Goal: Task Accomplishment & Management: Manage account settings

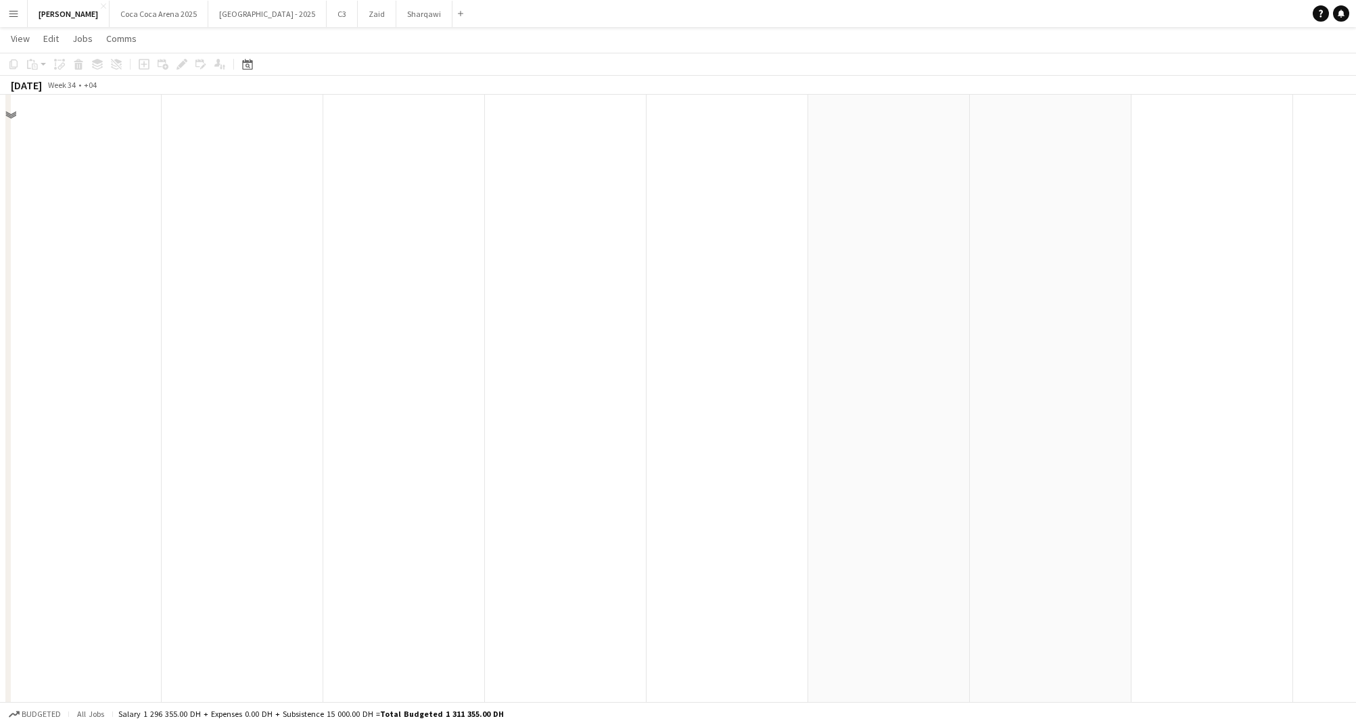
scroll to position [1123, 0]
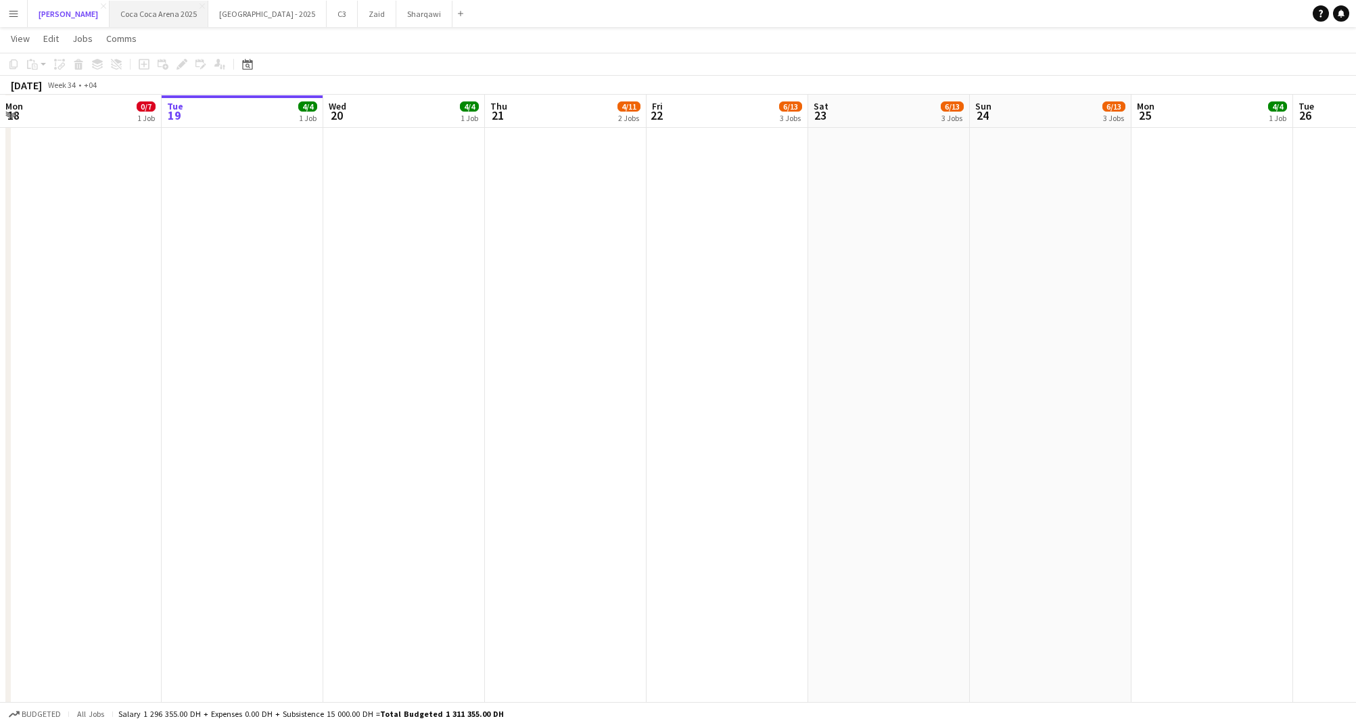
click at [52, 14] on button "[PERSON_NAME]" at bounding box center [69, 14] width 82 height 26
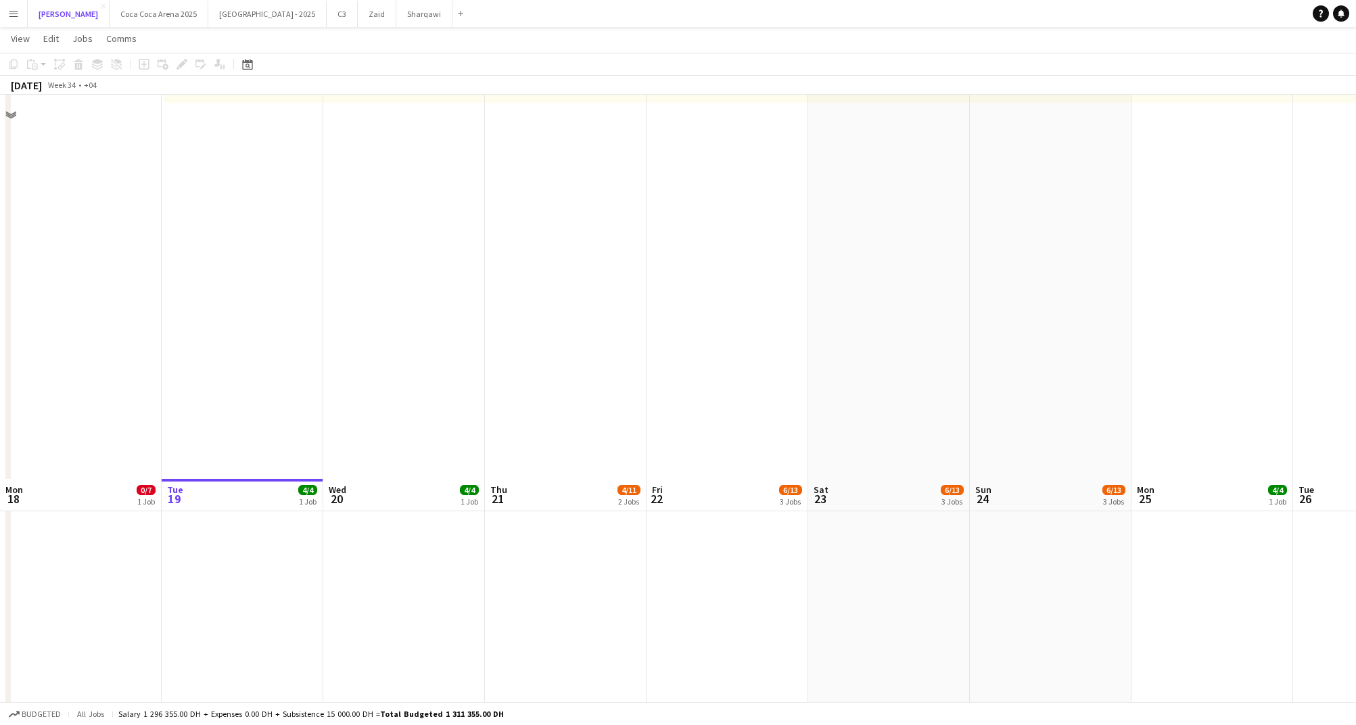
scroll to position [675, 0]
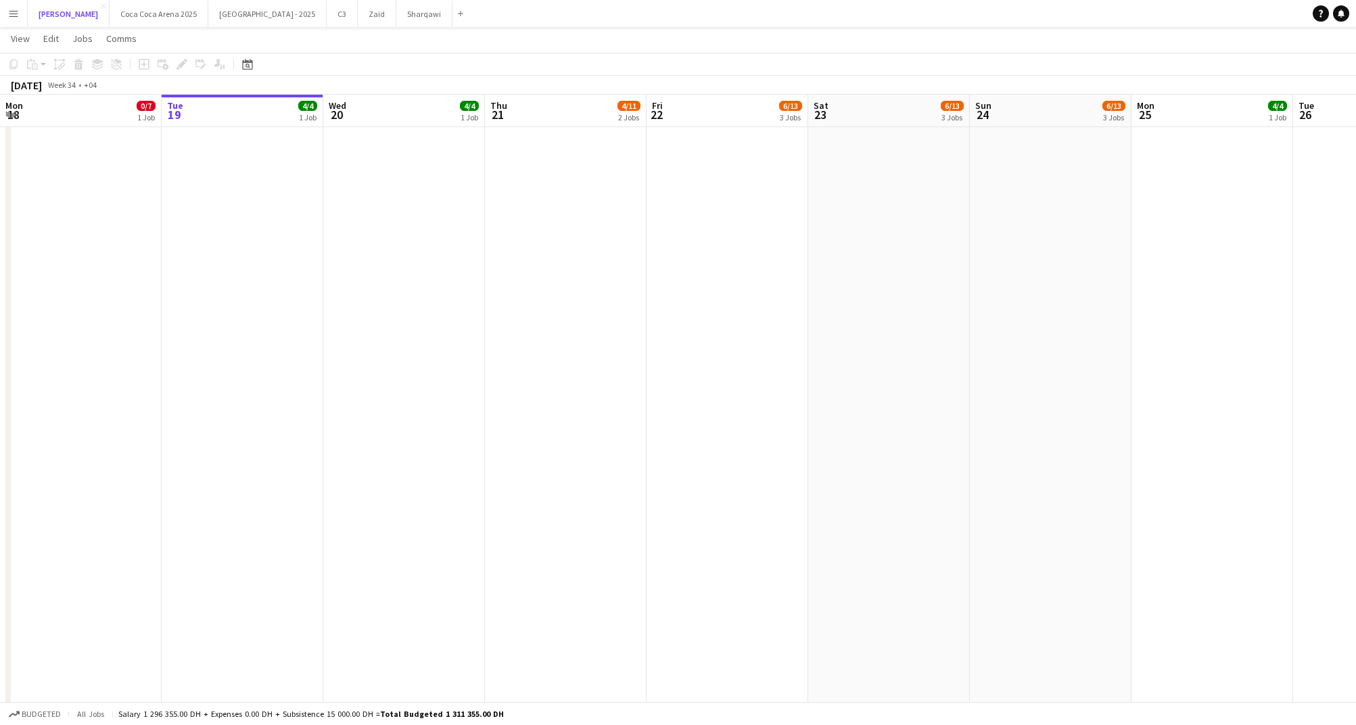
click at [642, 416] on app-date-cell "10:00am-8:00pm (10h) 4/4 pin Mystery Shopper 1 Role Guest Services Staff 4/4 10…" at bounding box center [566, 448] width 162 height 1942
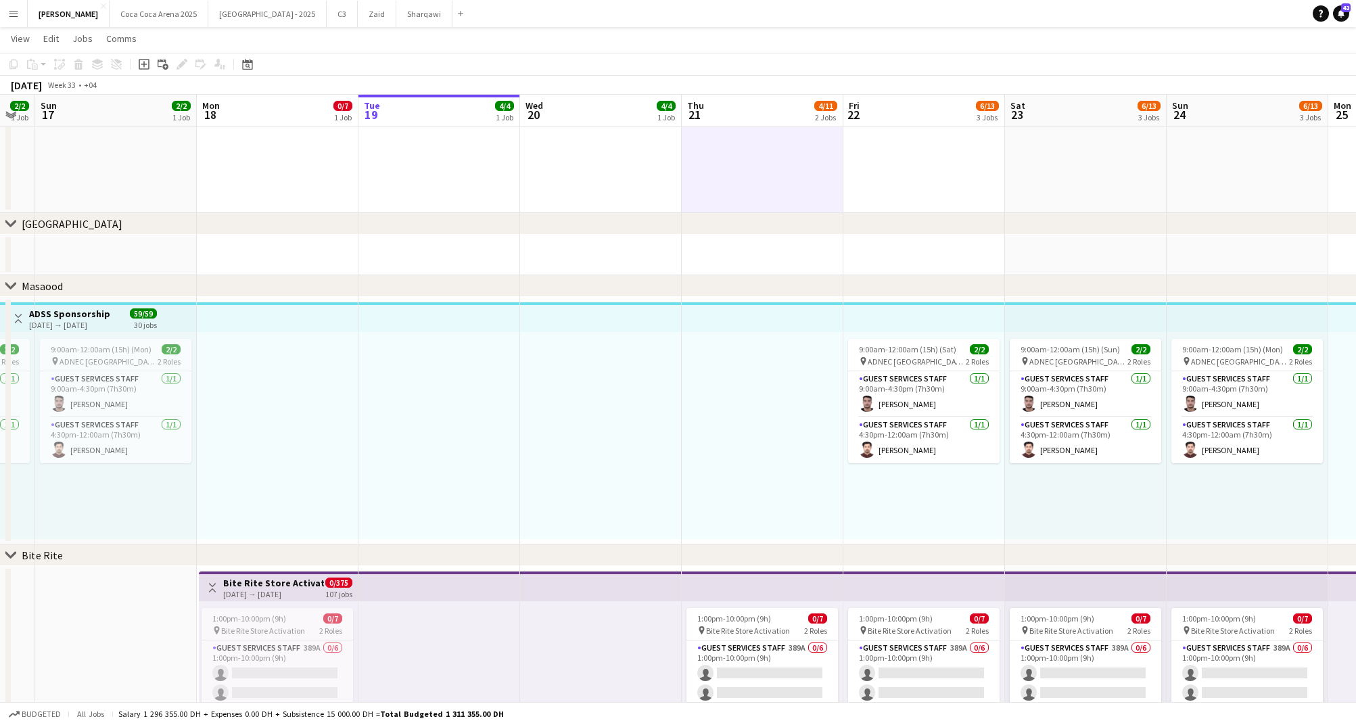
scroll to position [0, 275]
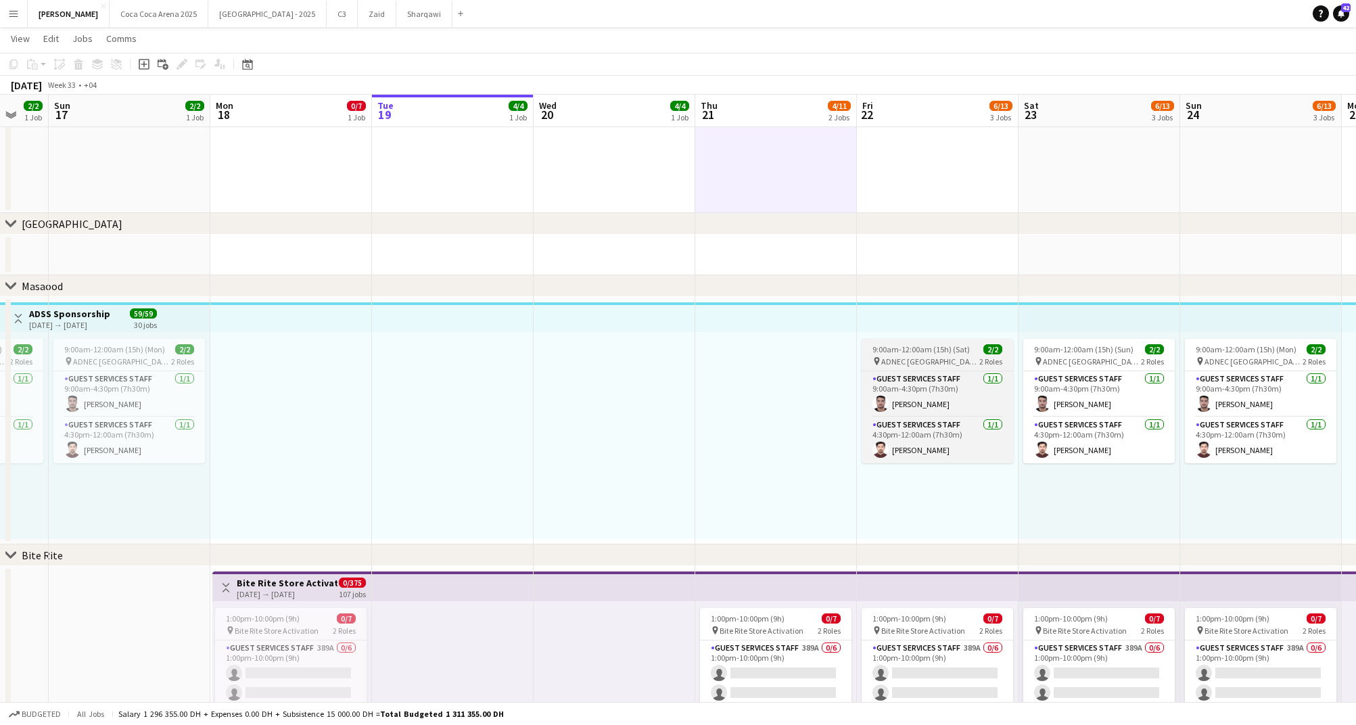
click at [914, 365] on span "ADNEC [GEOGRAPHIC_DATA]" at bounding box center [930, 361] width 98 height 10
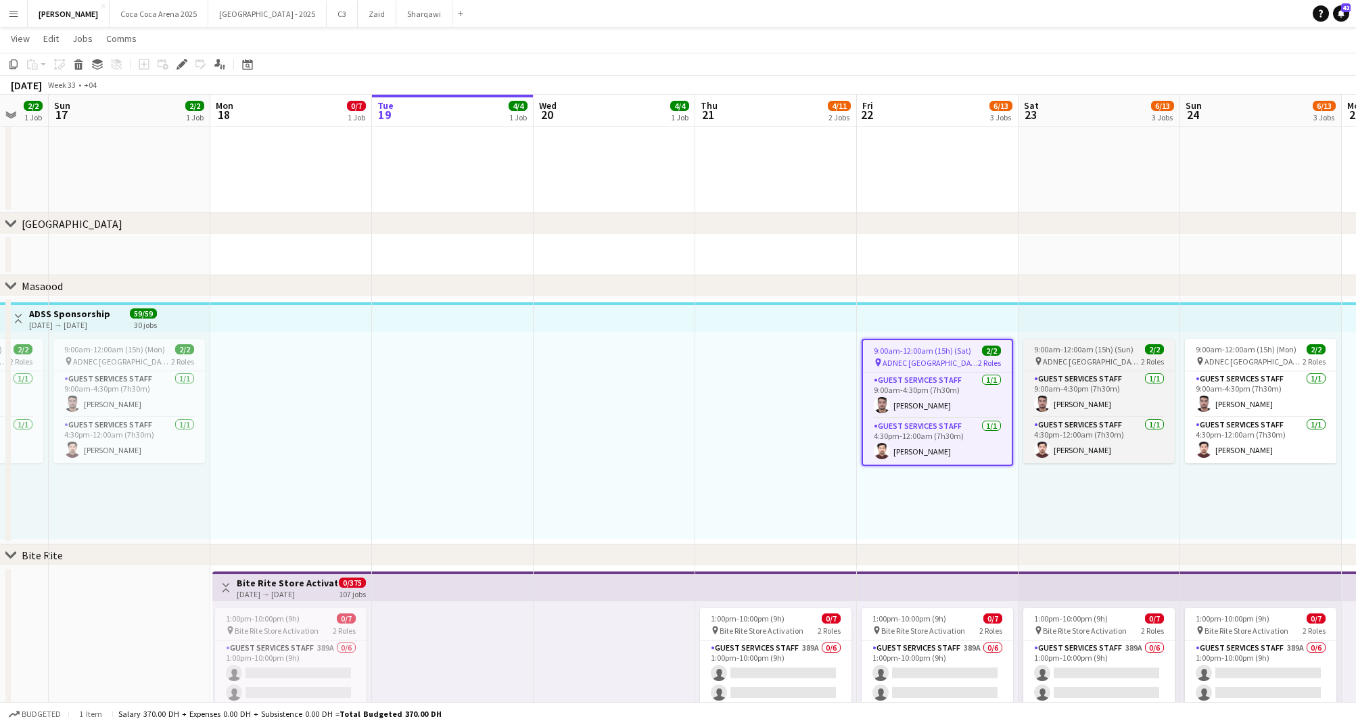
click at [1052, 358] on span "ADNEC [GEOGRAPHIC_DATA]" at bounding box center [1092, 361] width 98 height 10
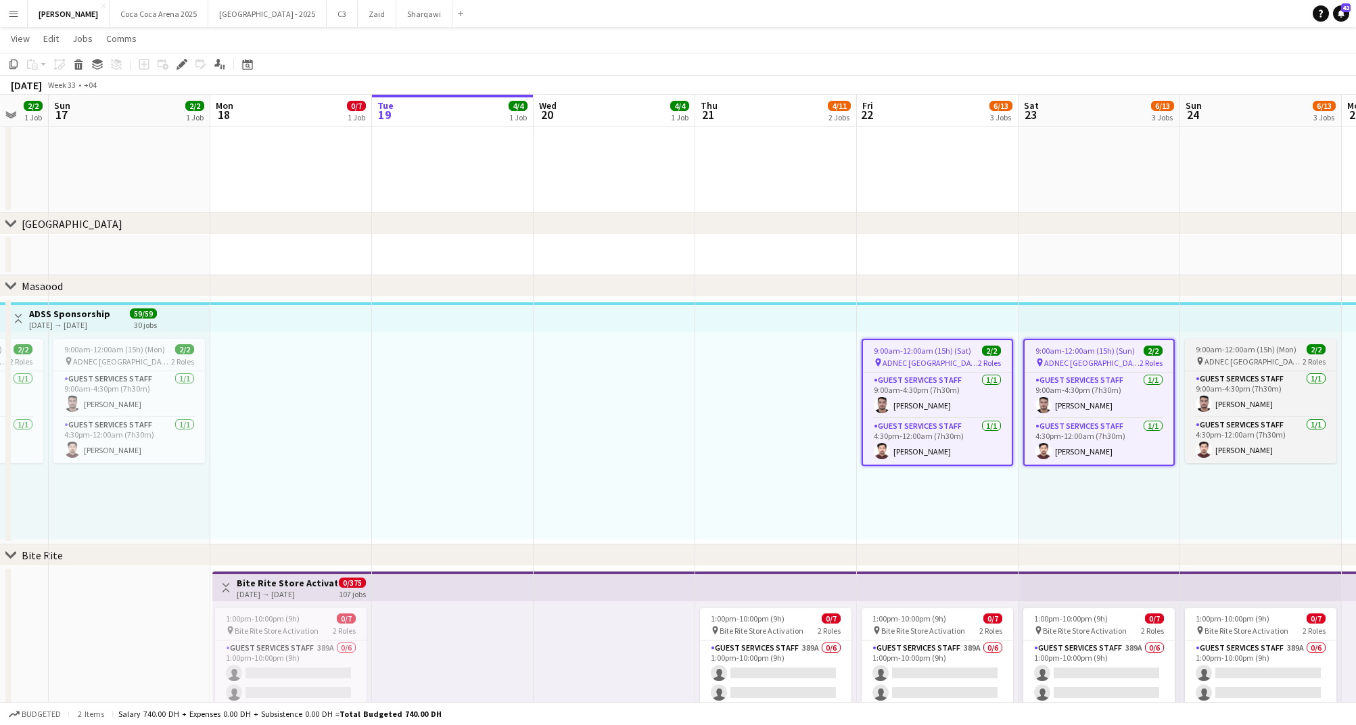
click at [1219, 346] on span "9:00am-12:00am (15h) (Mon)" at bounding box center [1246, 349] width 101 height 10
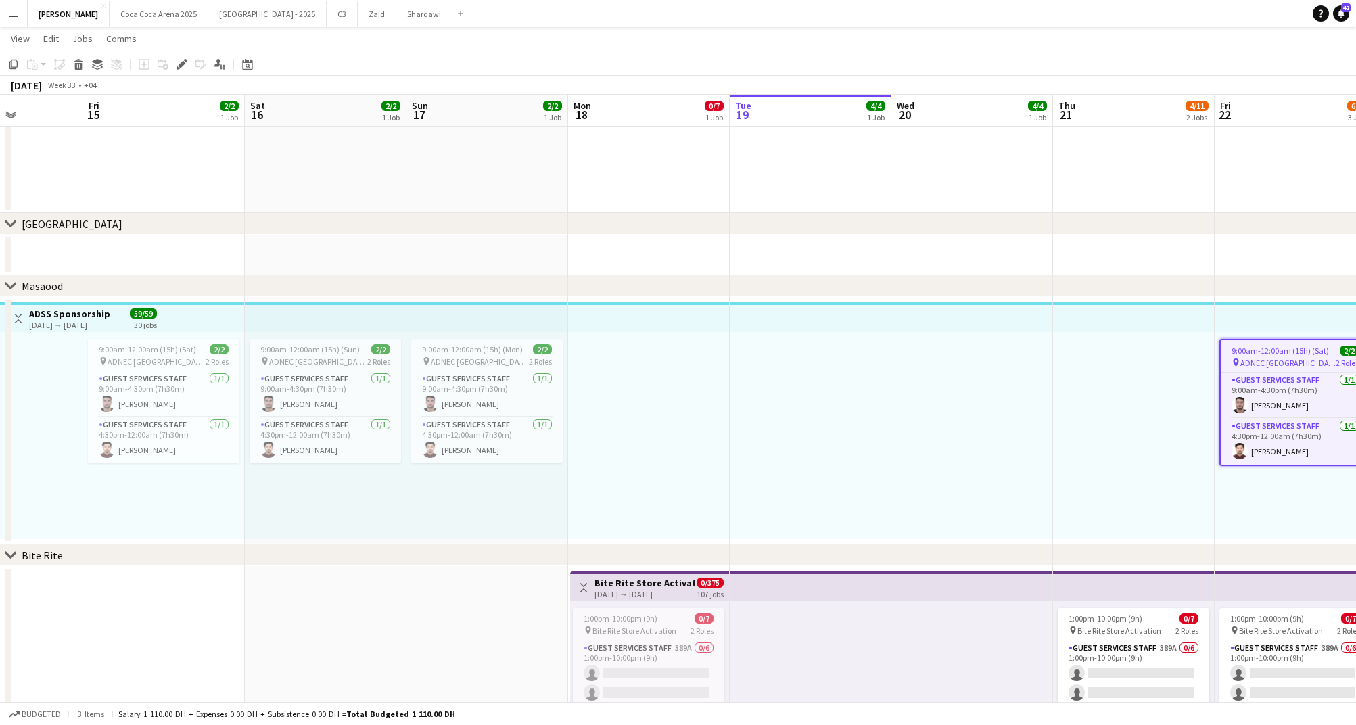
scroll to position [0, 300]
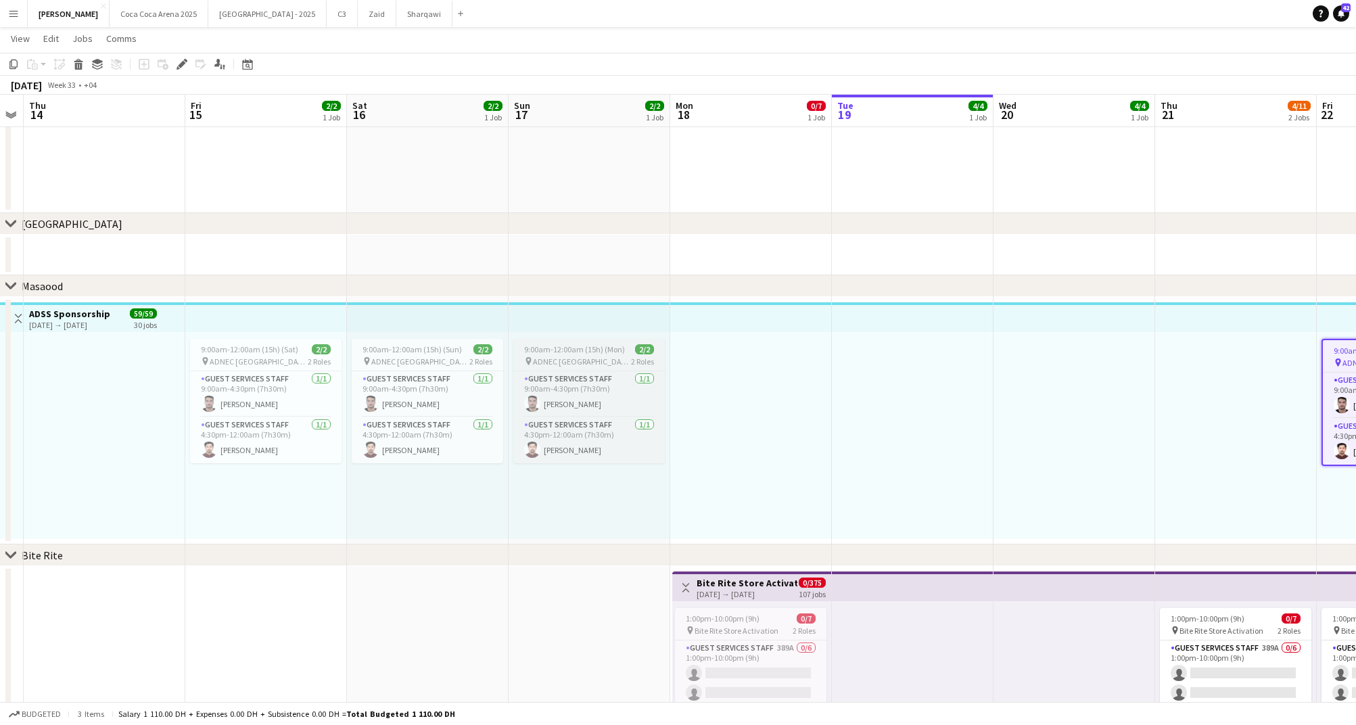
click at [556, 363] on span "ADNEC [GEOGRAPHIC_DATA]" at bounding box center [582, 361] width 98 height 10
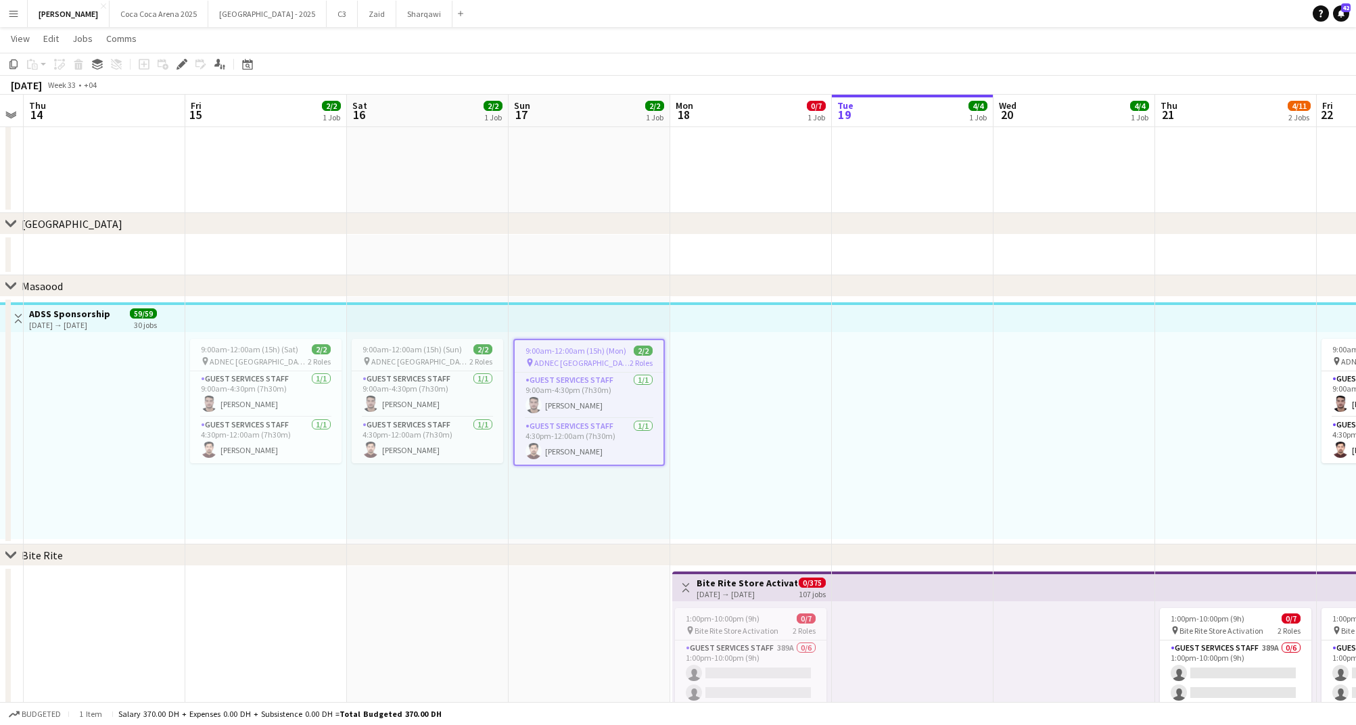
click at [560, 363] on span "ADNEC [GEOGRAPHIC_DATA]" at bounding box center [581, 363] width 95 height 10
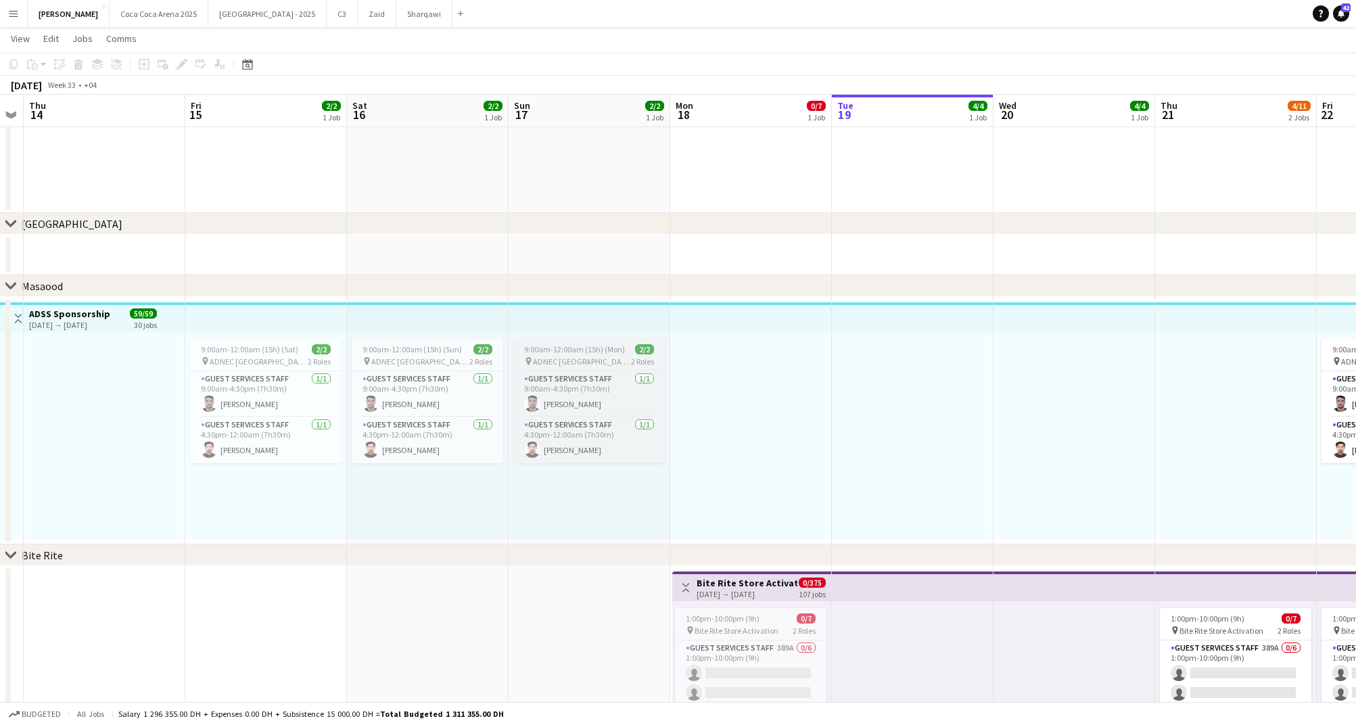
click at [560, 363] on span "ADNEC [GEOGRAPHIC_DATA]" at bounding box center [582, 361] width 98 height 10
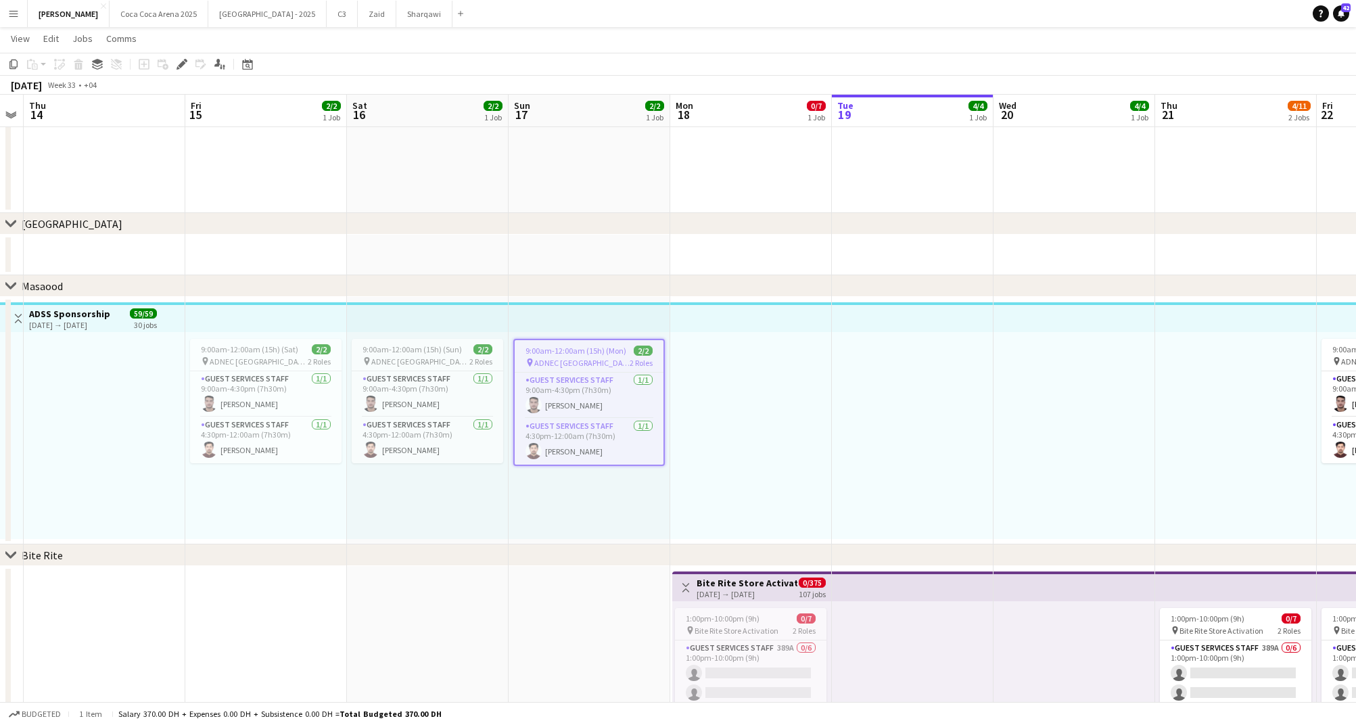
scroll to position [0, 298]
click at [926, 358] on div at bounding box center [914, 435] width 162 height 207
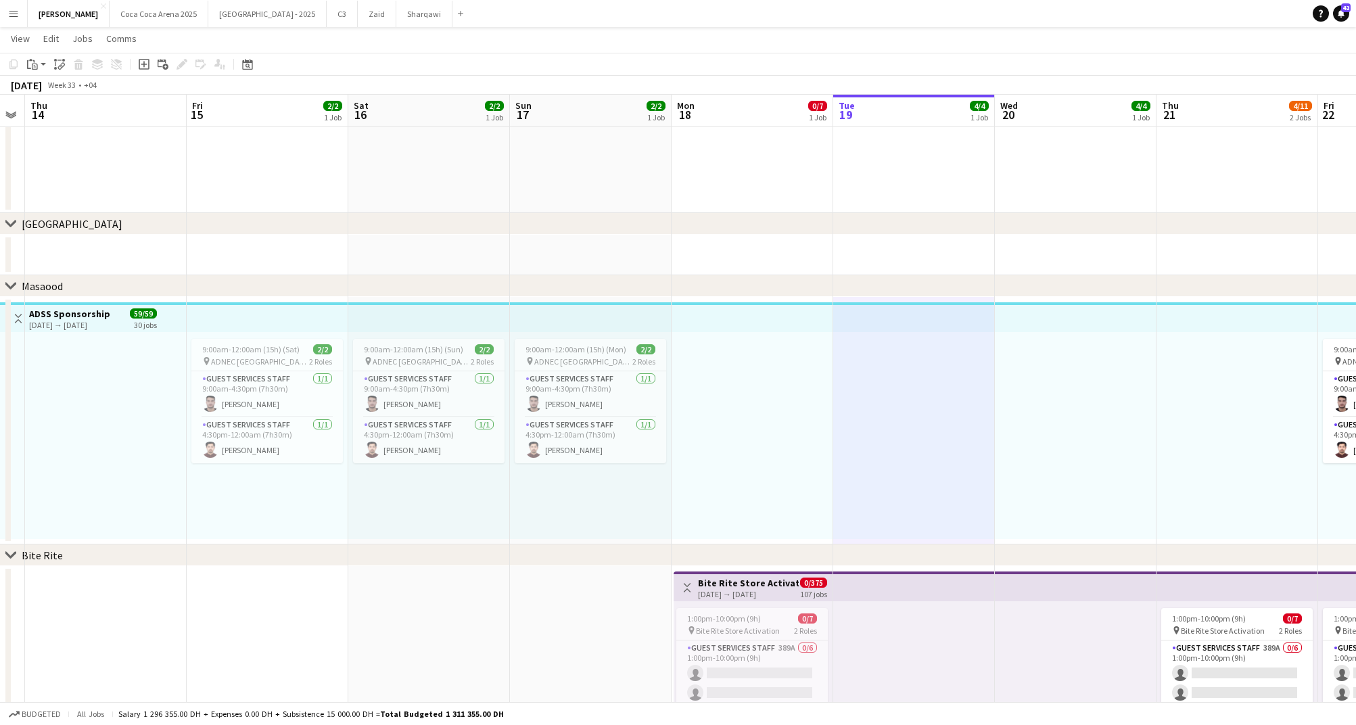
click at [1048, 370] on div at bounding box center [1076, 435] width 162 height 207
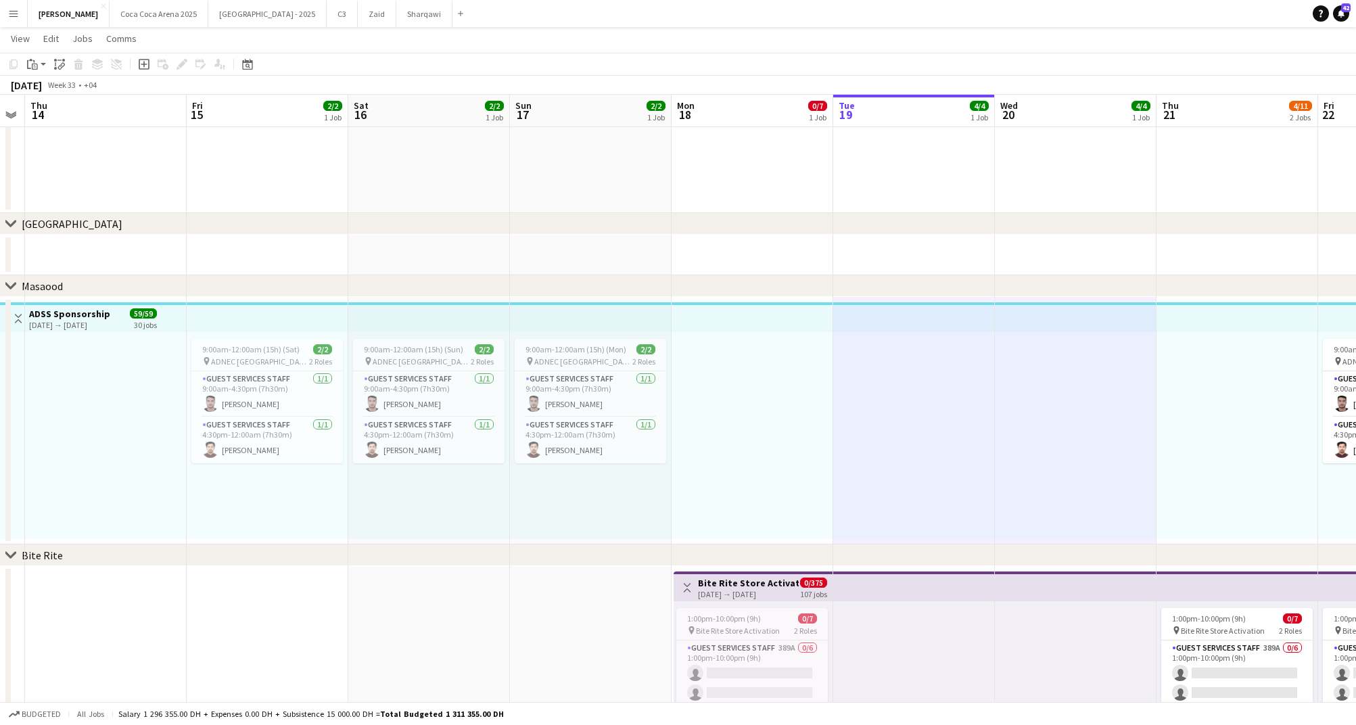
click at [1225, 390] on div at bounding box center [1237, 435] width 162 height 207
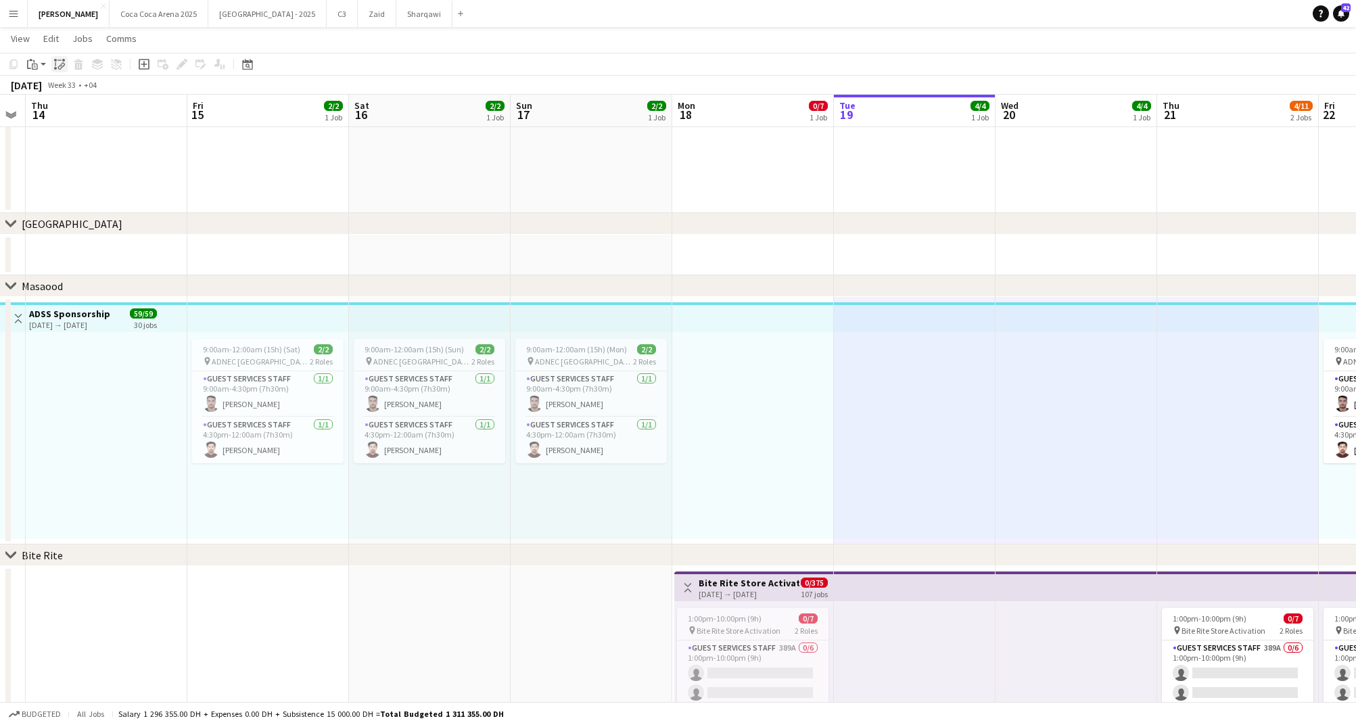
click at [57, 70] on div "Paste linked Job" at bounding box center [59, 64] width 16 height 16
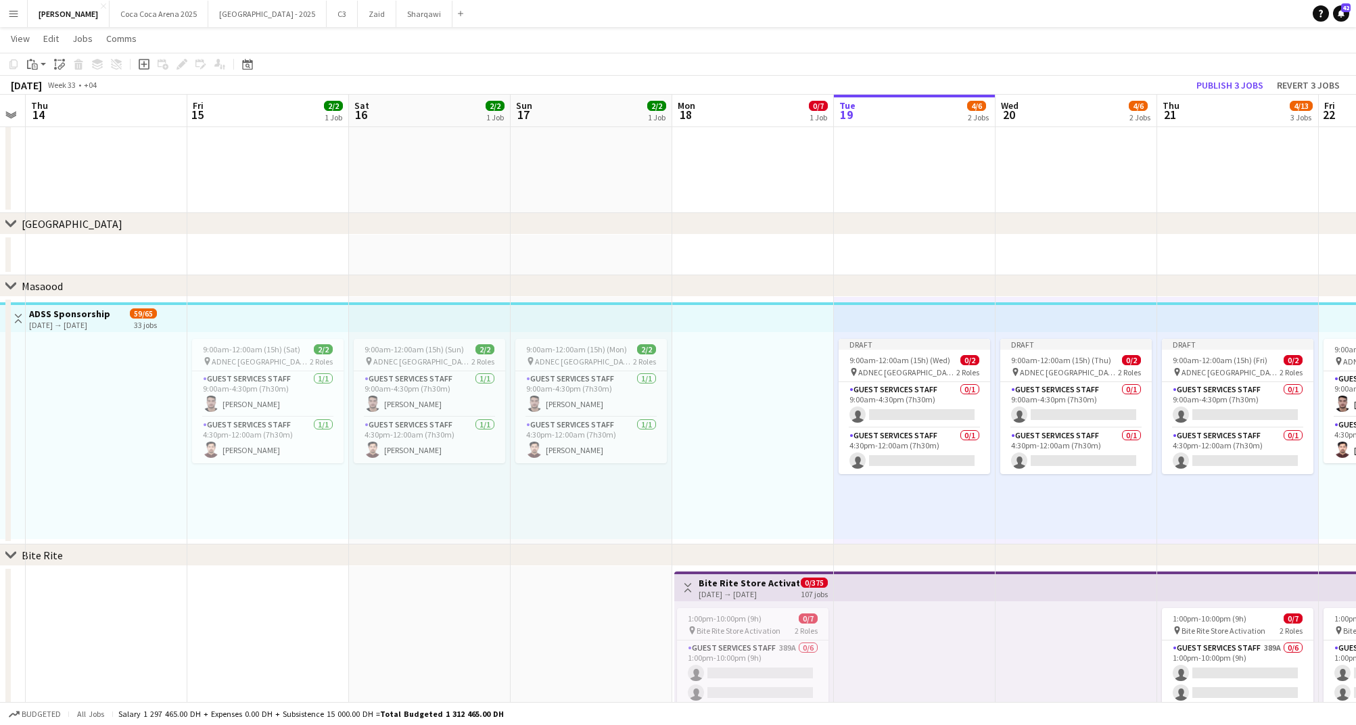
scroll to position [1880, 0]
click at [947, 418] on app-card-role "Guest Services Staff 0/1 9:00am-4:30pm (7h30m) single-neutral-actions" at bounding box center [914, 406] width 151 height 46
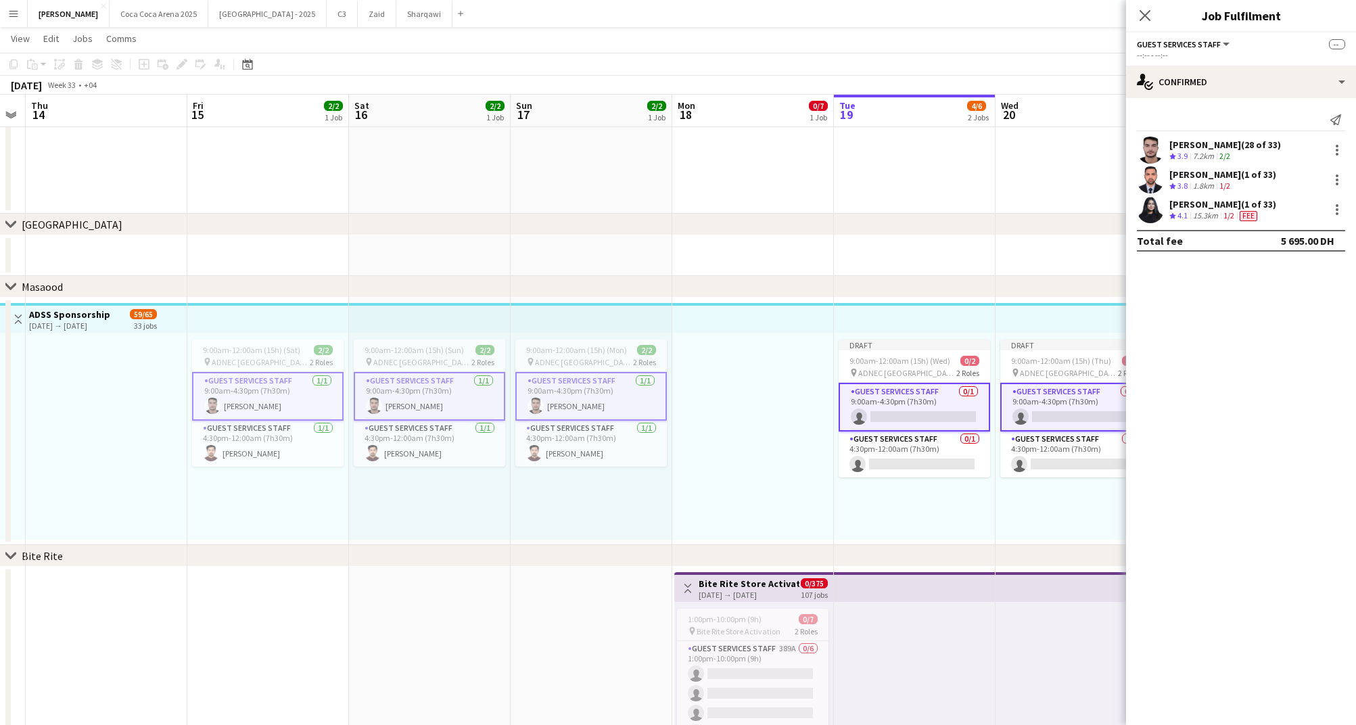
click at [946, 421] on app-card-role "Guest Services Staff 0/1 9:00am-4:30pm (7h30m) single-neutral-actions" at bounding box center [914, 407] width 151 height 49
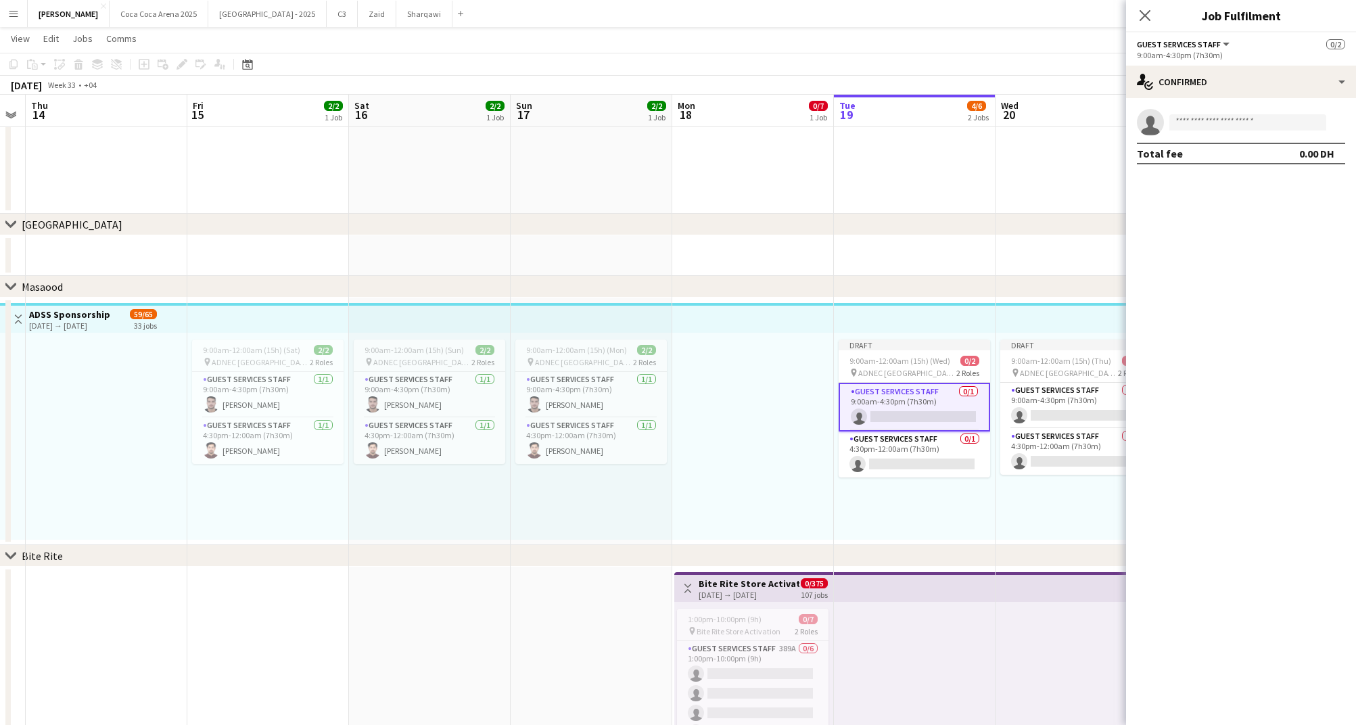
scroll to position [0, 298]
click at [1195, 125] on input at bounding box center [1247, 122] width 157 height 16
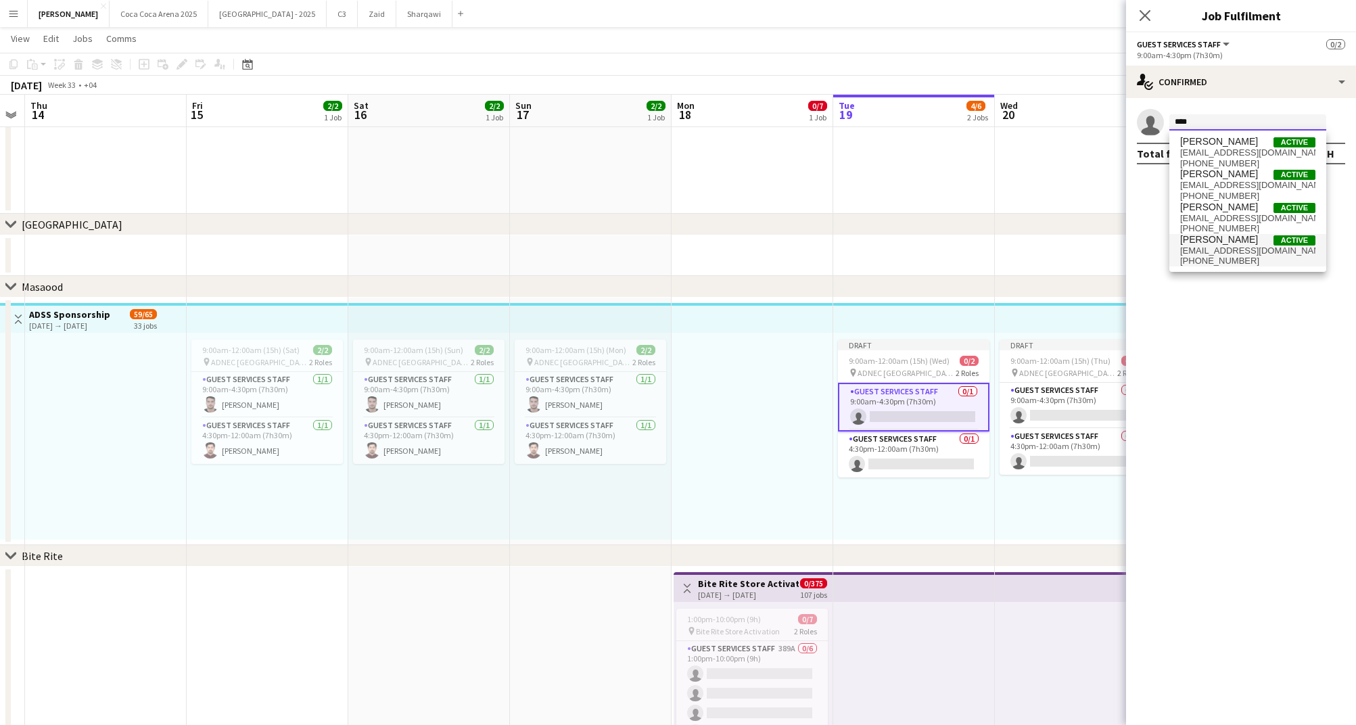
type input "****"
click at [1237, 242] on span "[PERSON_NAME]" at bounding box center [1219, 239] width 78 height 11
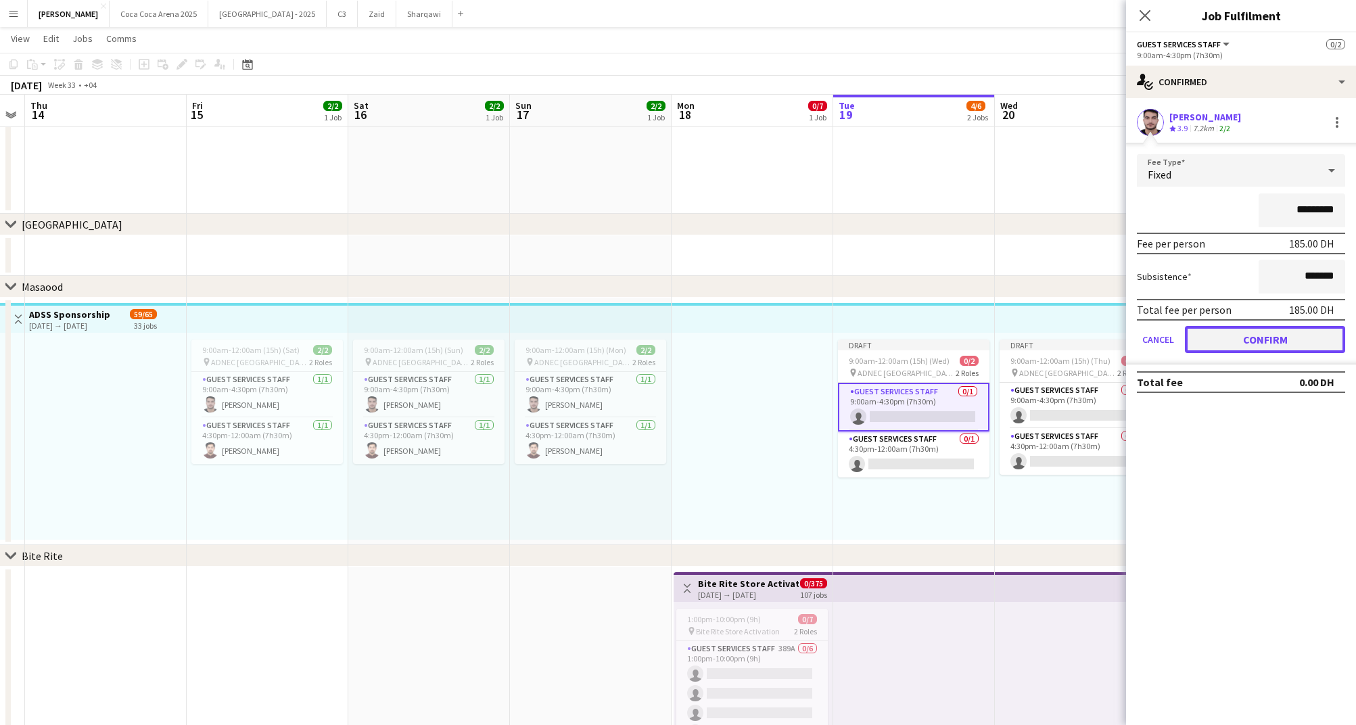
click at [1215, 329] on button "Confirm" at bounding box center [1265, 339] width 160 height 27
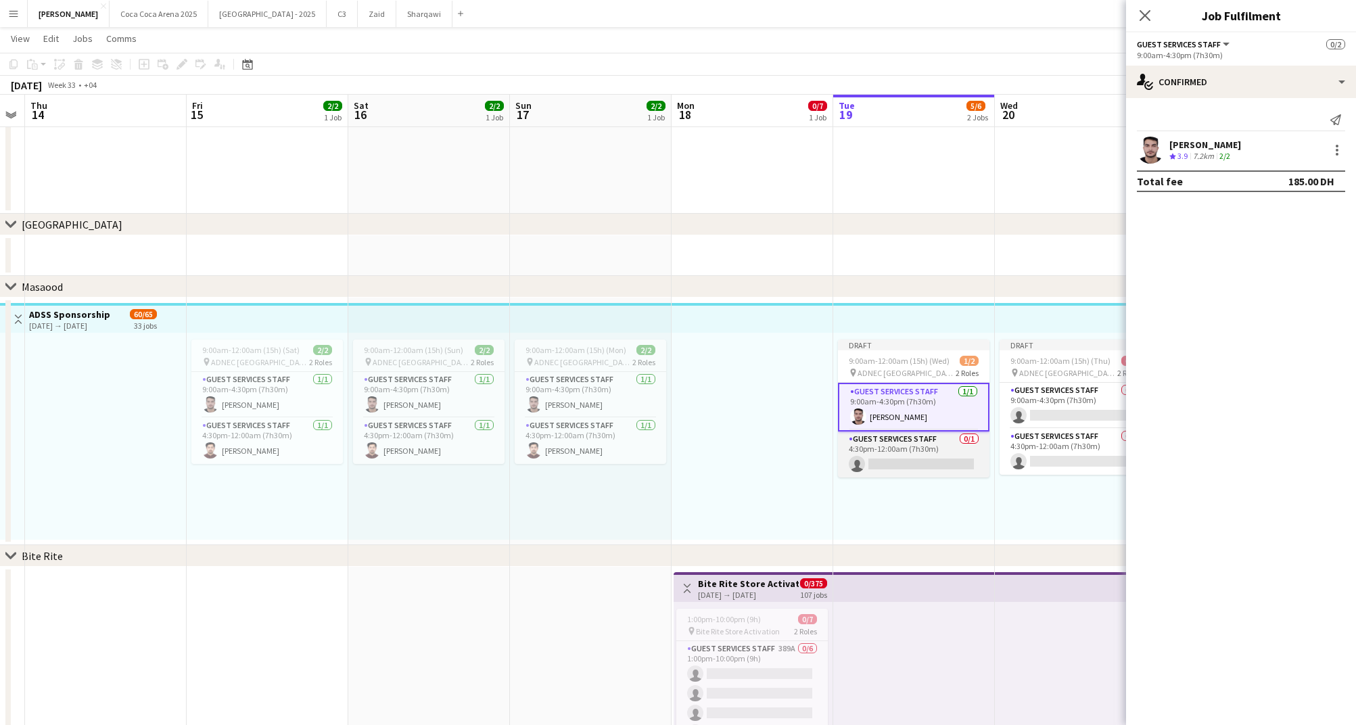
click at [924, 467] on app-card-role "Guest Services Staff 0/1 4:30pm-12:00am (7h30m) single-neutral-actions" at bounding box center [913, 454] width 151 height 46
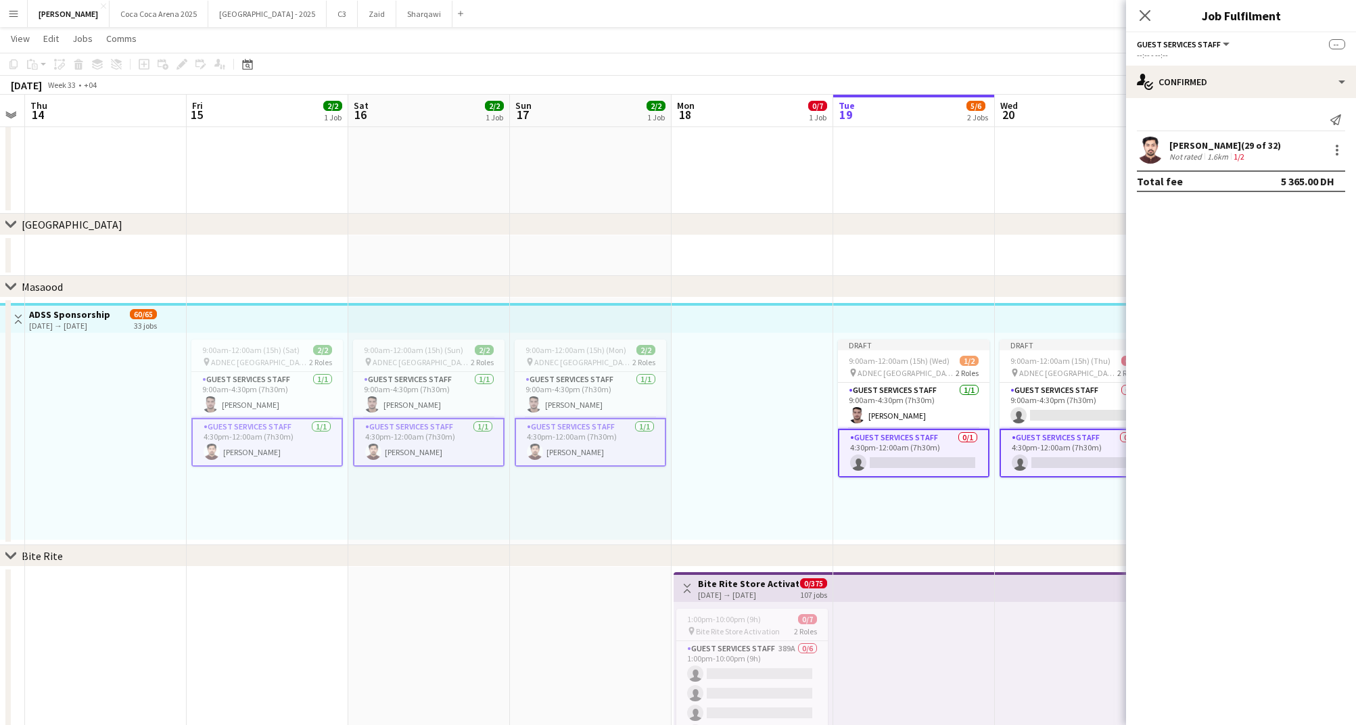
click at [945, 456] on app-card-role "Guest Services Staff 0/1 4:30pm-12:00am (7h30m) single-neutral-actions" at bounding box center [913, 453] width 151 height 49
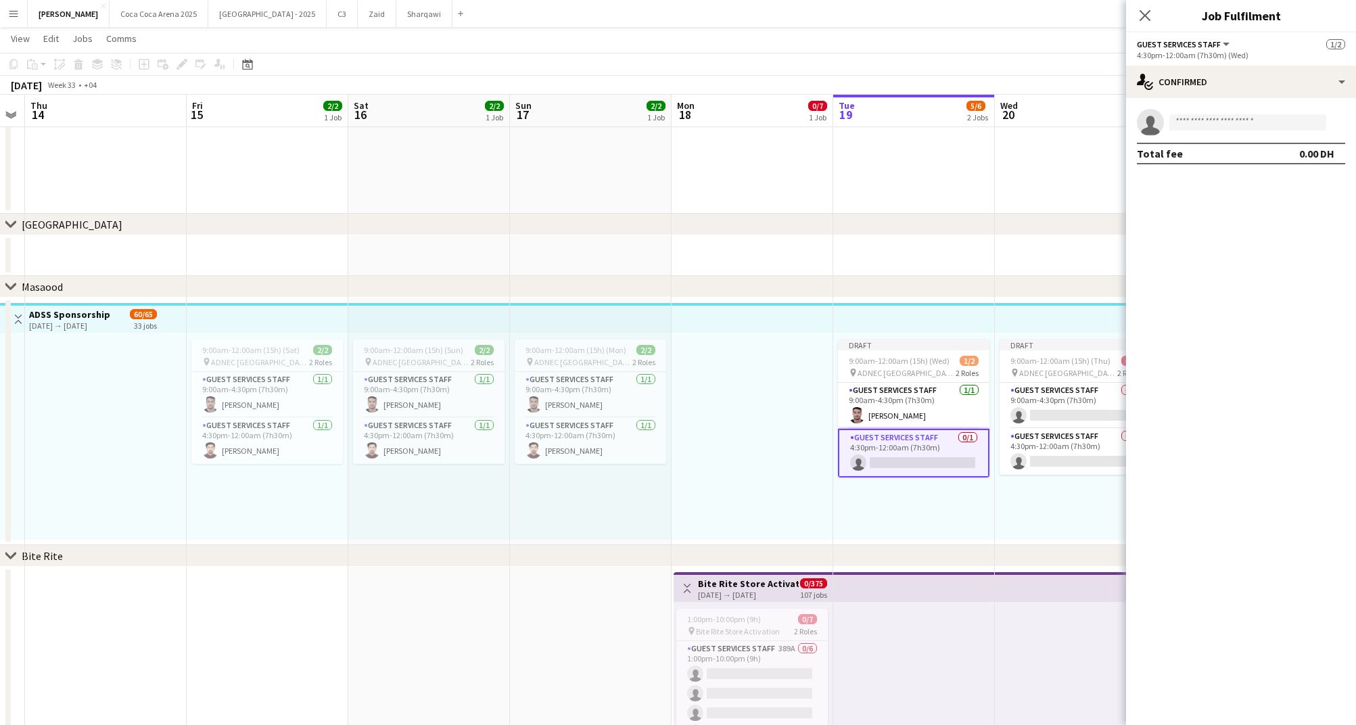
scroll to position [0, 300]
click at [1228, 116] on input at bounding box center [1247, 122] width 157 height 16
type input "**********"
click at [1206, 154] on span "wajidkhann17@gmail.com" at bounding box center [1247, 152] width 135 height 11
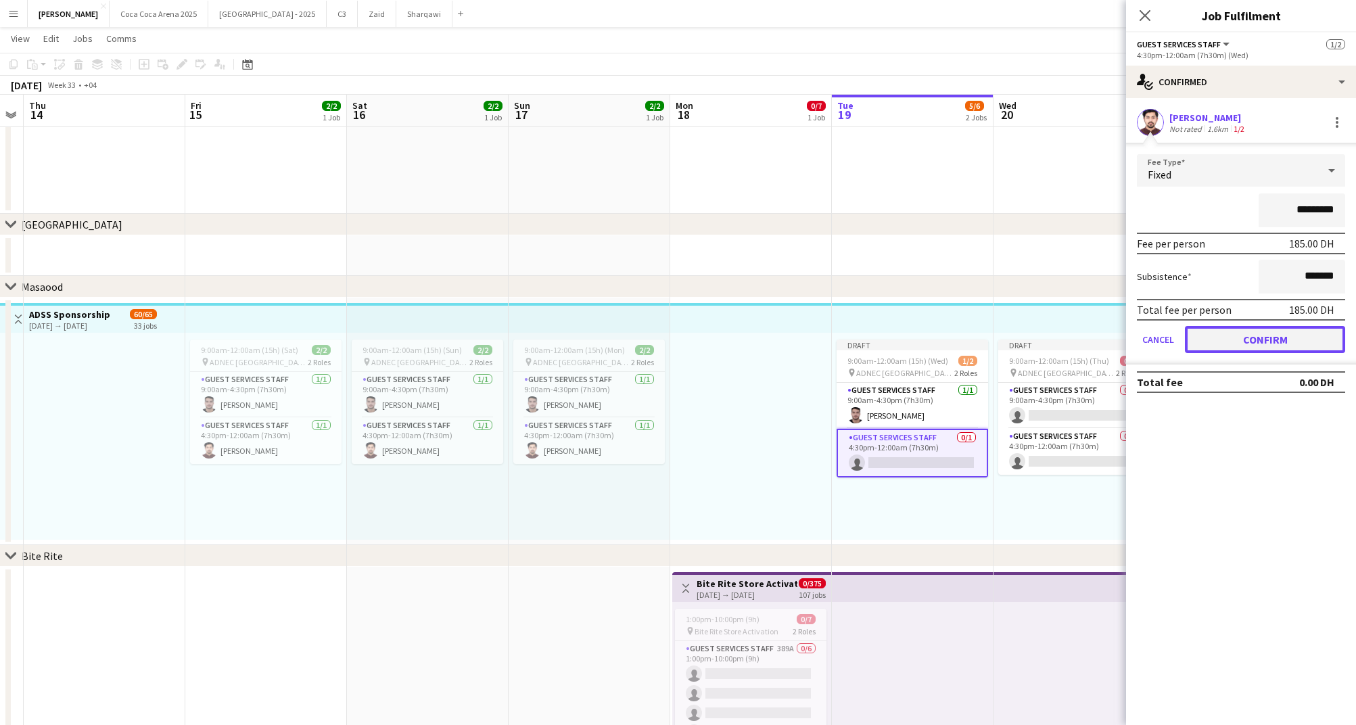
click at [1206, 339] on button "Confirm" at bounding box center [1265, 339] width 160 height 27
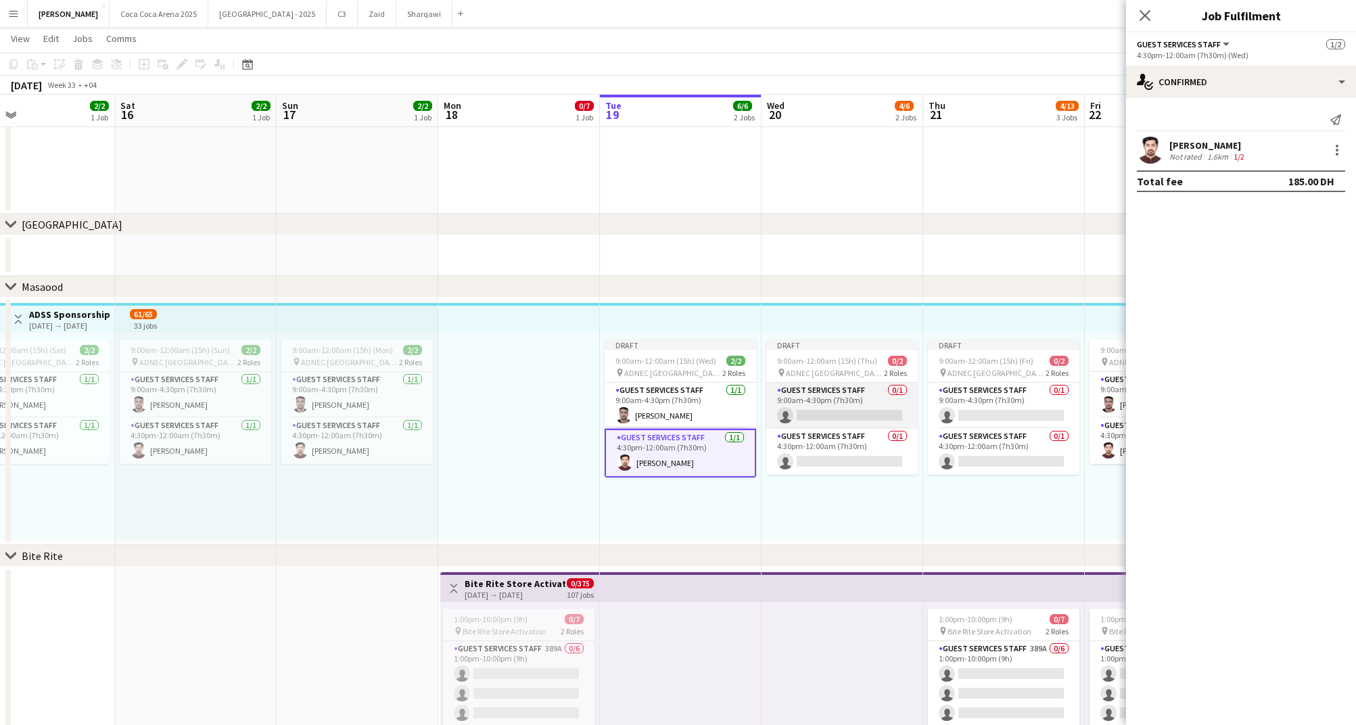
scroll to position [0, 328]
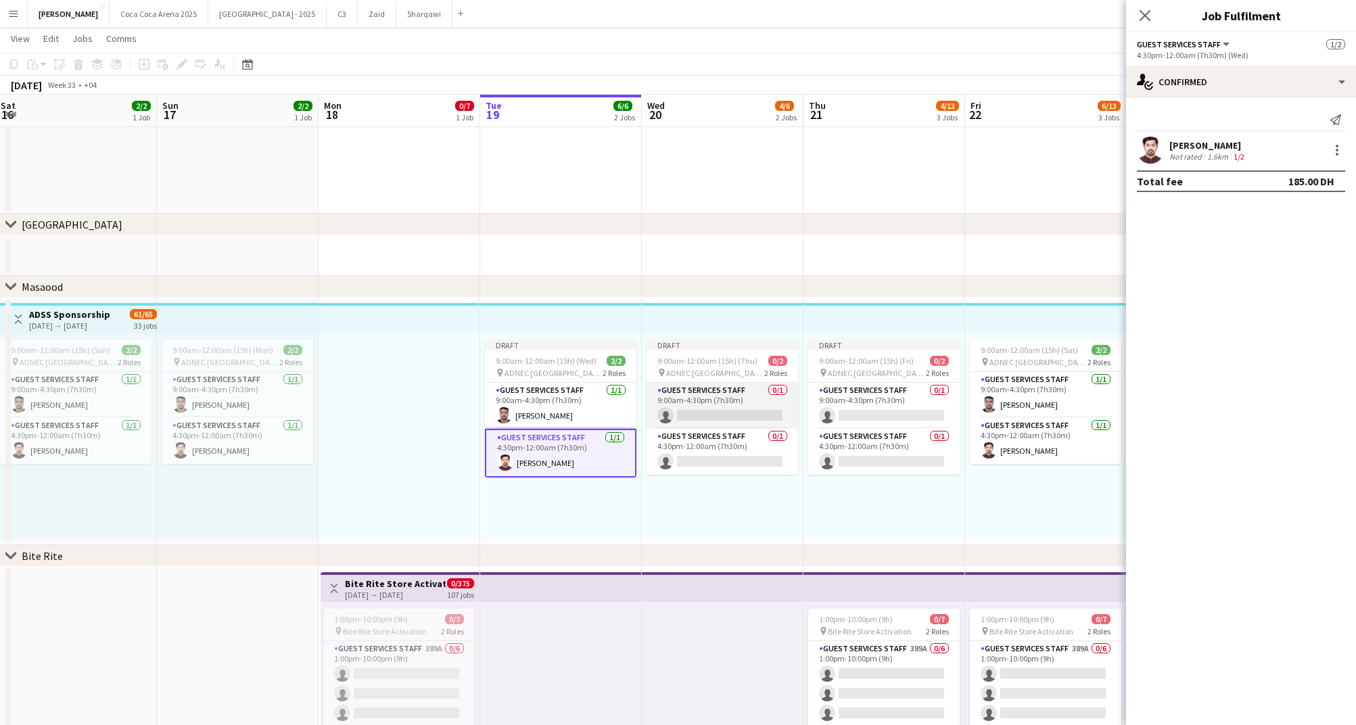
click at [722, 418] on app-card-role "Guest Services Staff 0/1 9:00am-4:30pm (7h30m) single-neutral-actions" at bounding box center [721, 406] width 151 height 46
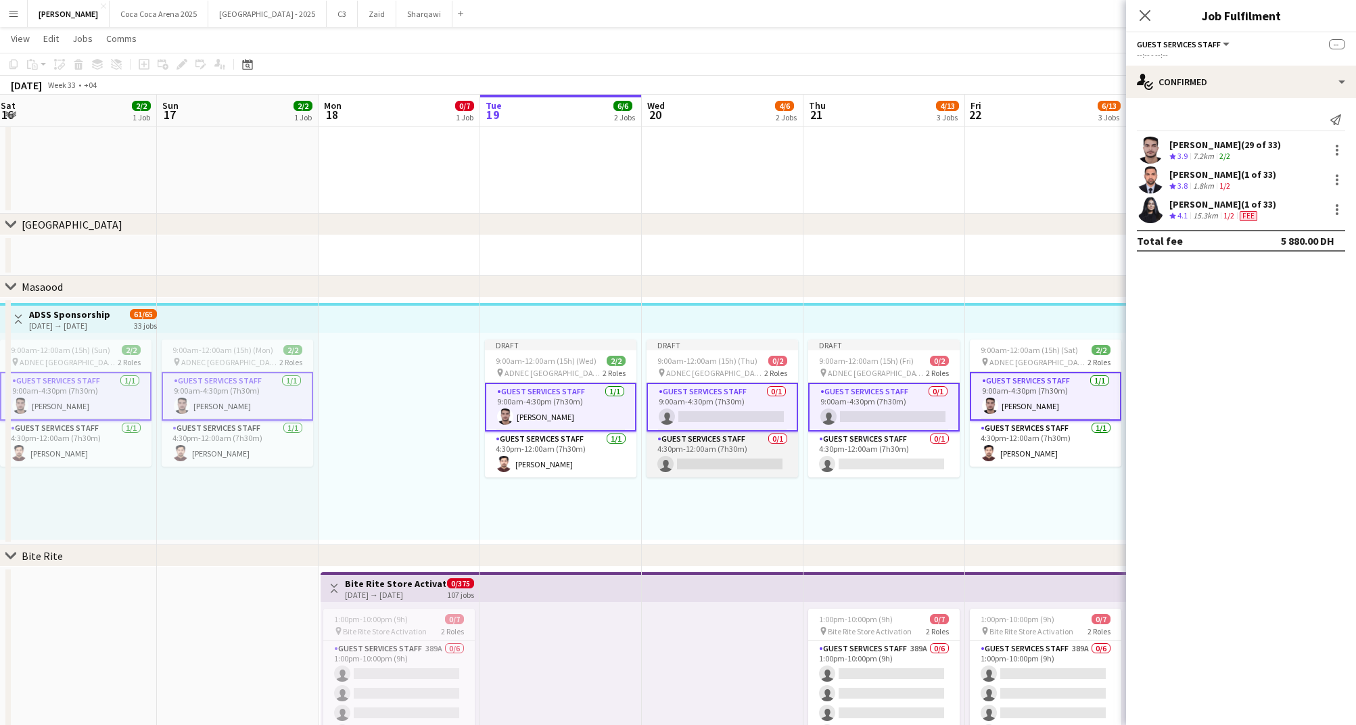
click at [693, 433] on app-card-role "Guest Services Staff 0/1 4:30pm-12:00am (7h30m) single-neutral-actions" at bounding box center [721, 454] width 151 height 46
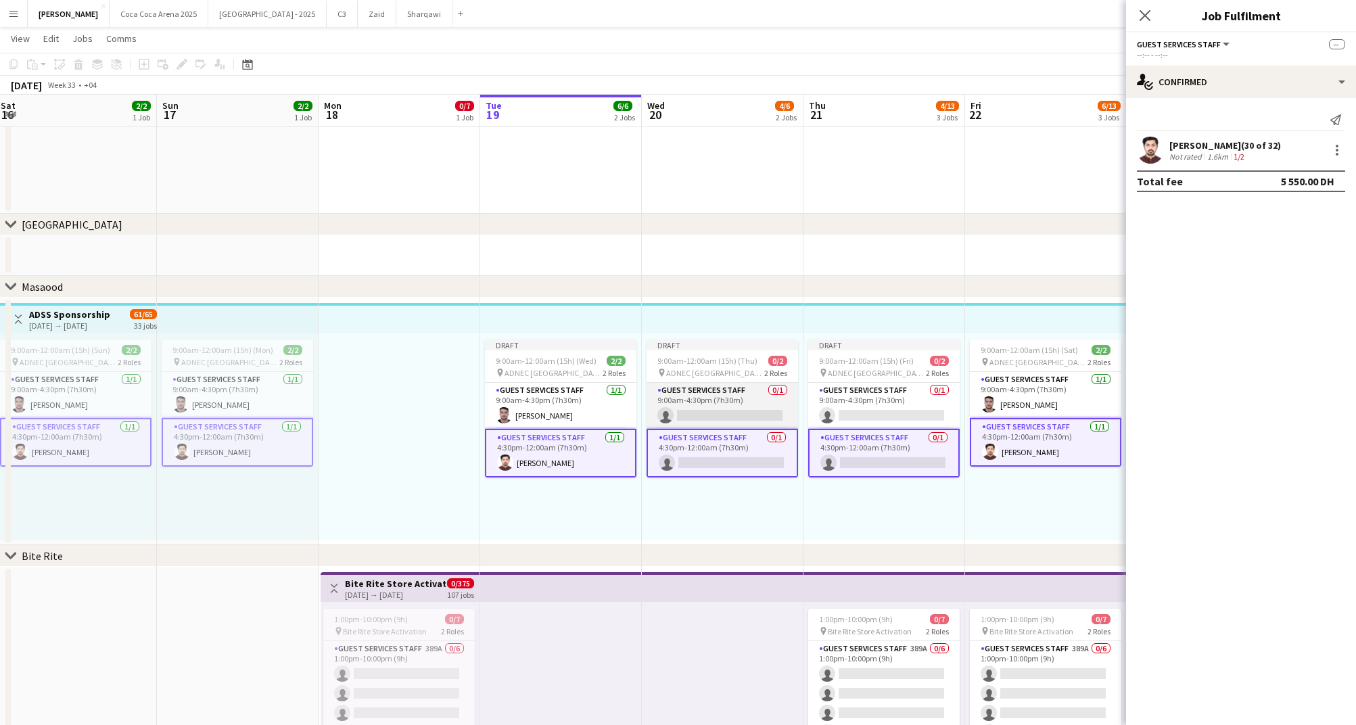
click at [696, 410] on app-card-role "Guest Services Staff 0/1 9:00am-4:30pm (7h30m) single-neutral-actions" at bounding box center [721, 406] width 151 height 46
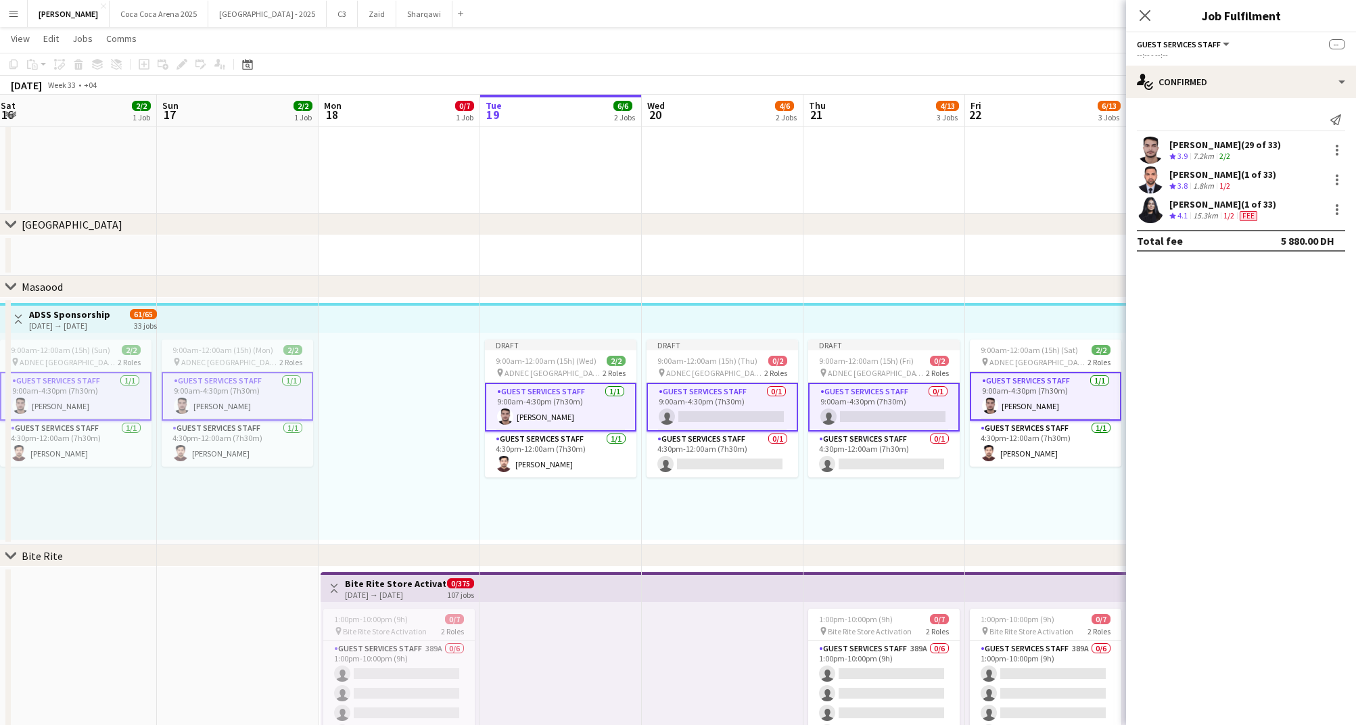
click at [696, 410] on app-card-role "Guest Services Staff 0/1 9:00am-4:30pm (7h30m) single-neutral-actions" at bounding box center [721, 407] width 151 height 49
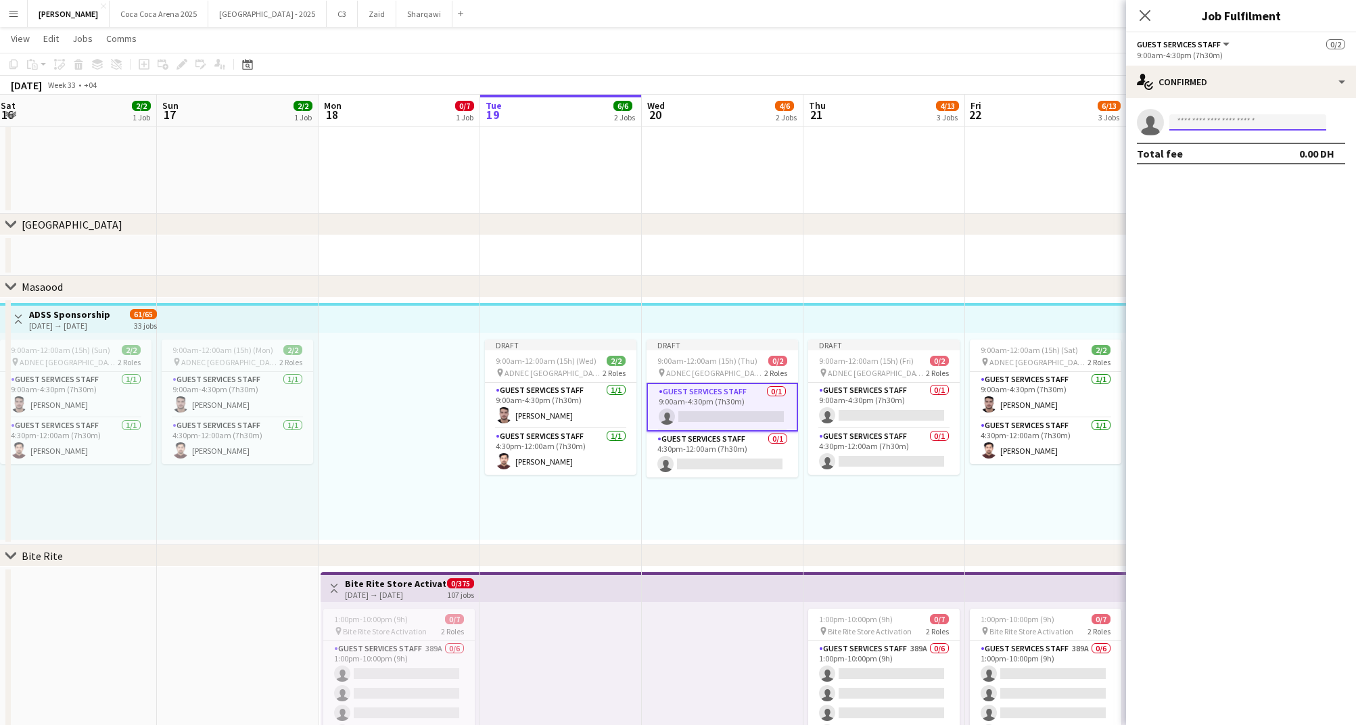
click at [1204, 119] on input at bounding box center [1247, 122] width 157 height 16
type input "******"
click at [1211, 154] on span "alalol.moh@gmail.com" at bounding box center [1247, 152] width 135 height 11
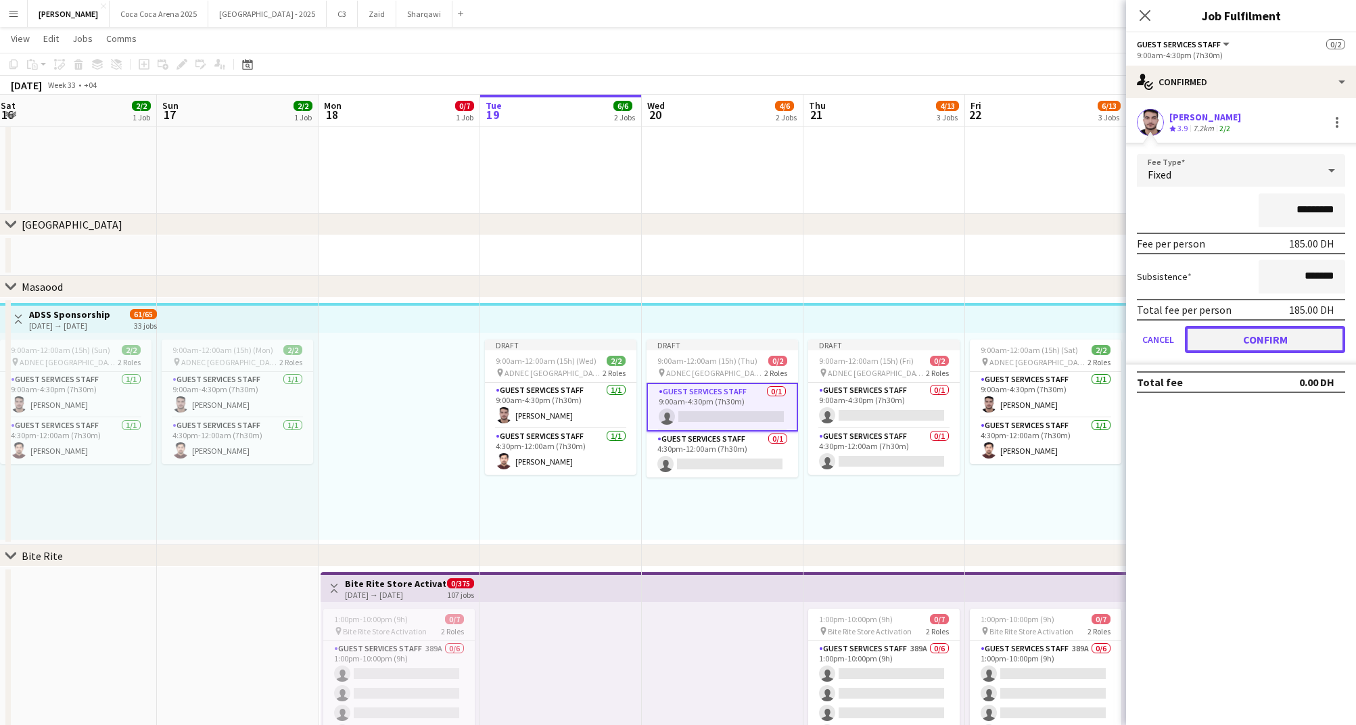
click at [1252, 334] on button "Confirm" at bounding box center [1265, 339] width 160 height 27
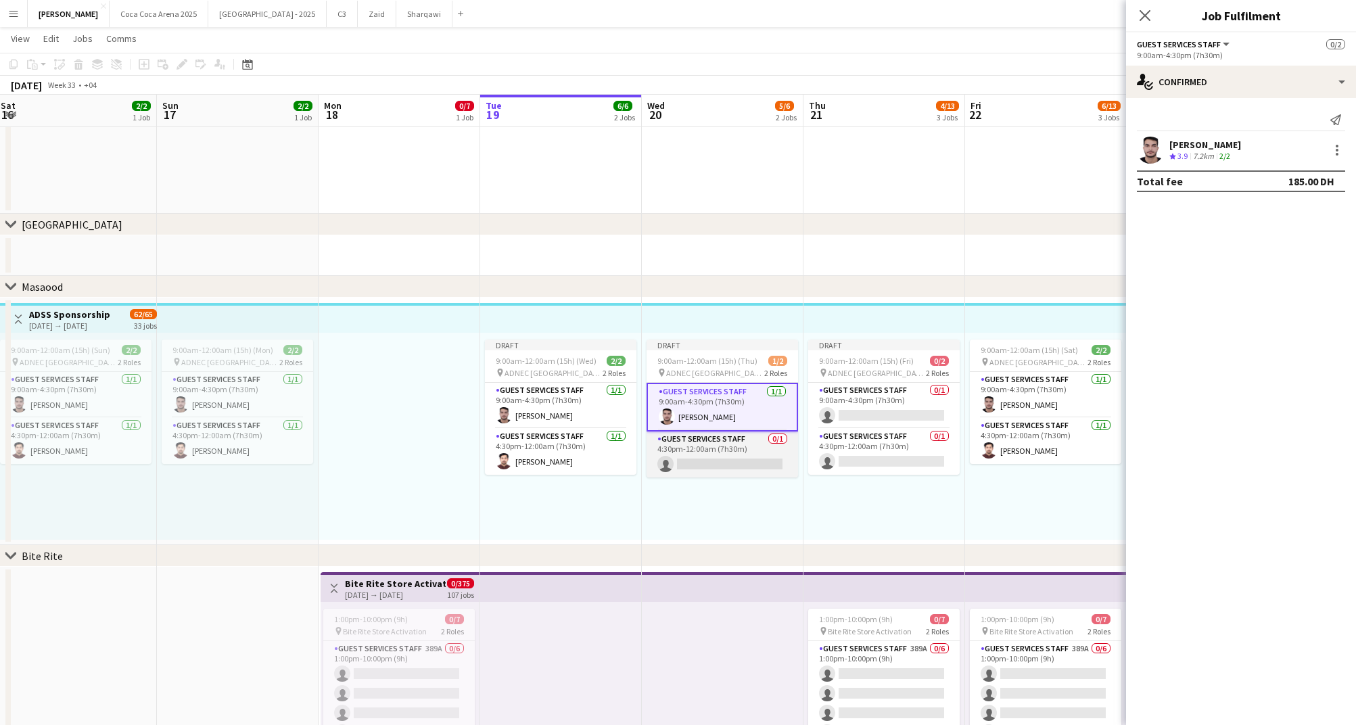
click at [758, 464] on app-card-role "Guest Services Staff 0/1 4:30pm-12:00am (7h30m) single-neutral-actions" at bounding box center [721, 454] width 151 height 46
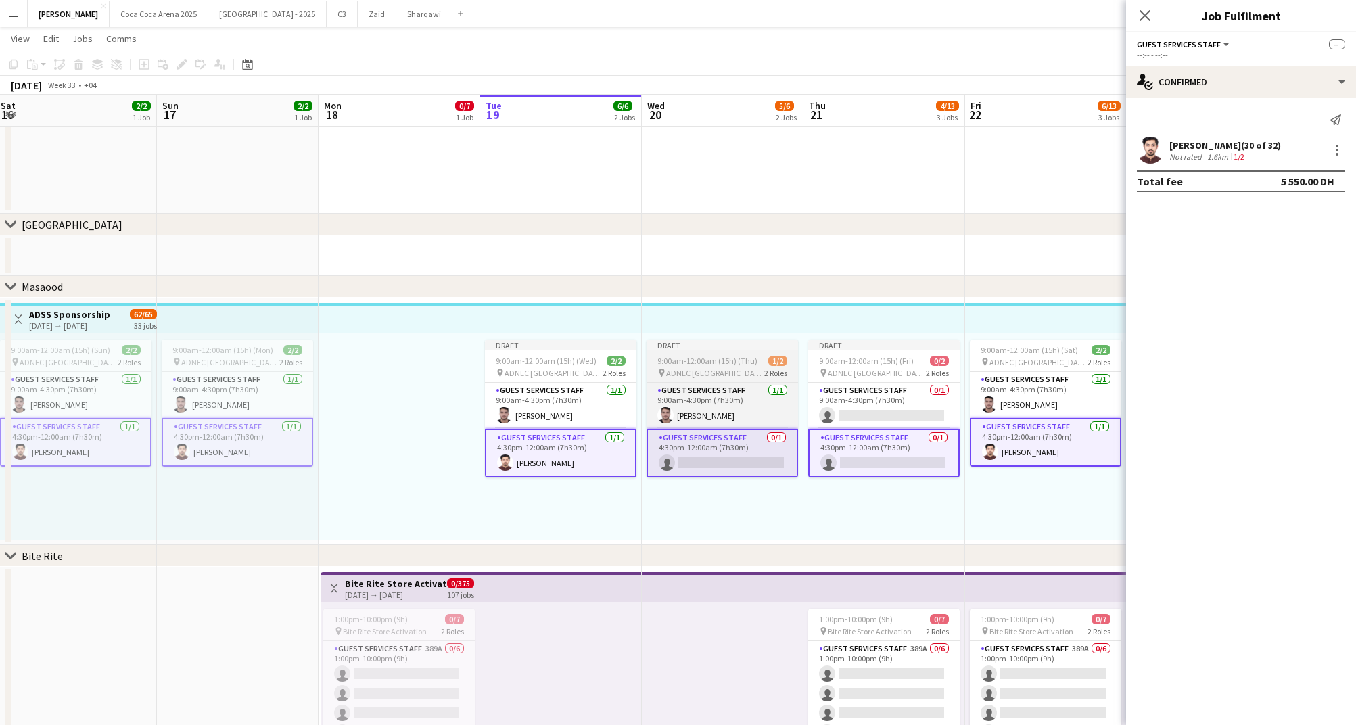
click at [755, 465] on app-card-role "Guest Services Staff 0/1 4:30pm-12:00am (7h30m) single-neutral-actions" at bounding box center [721, 453] width 151 height 49
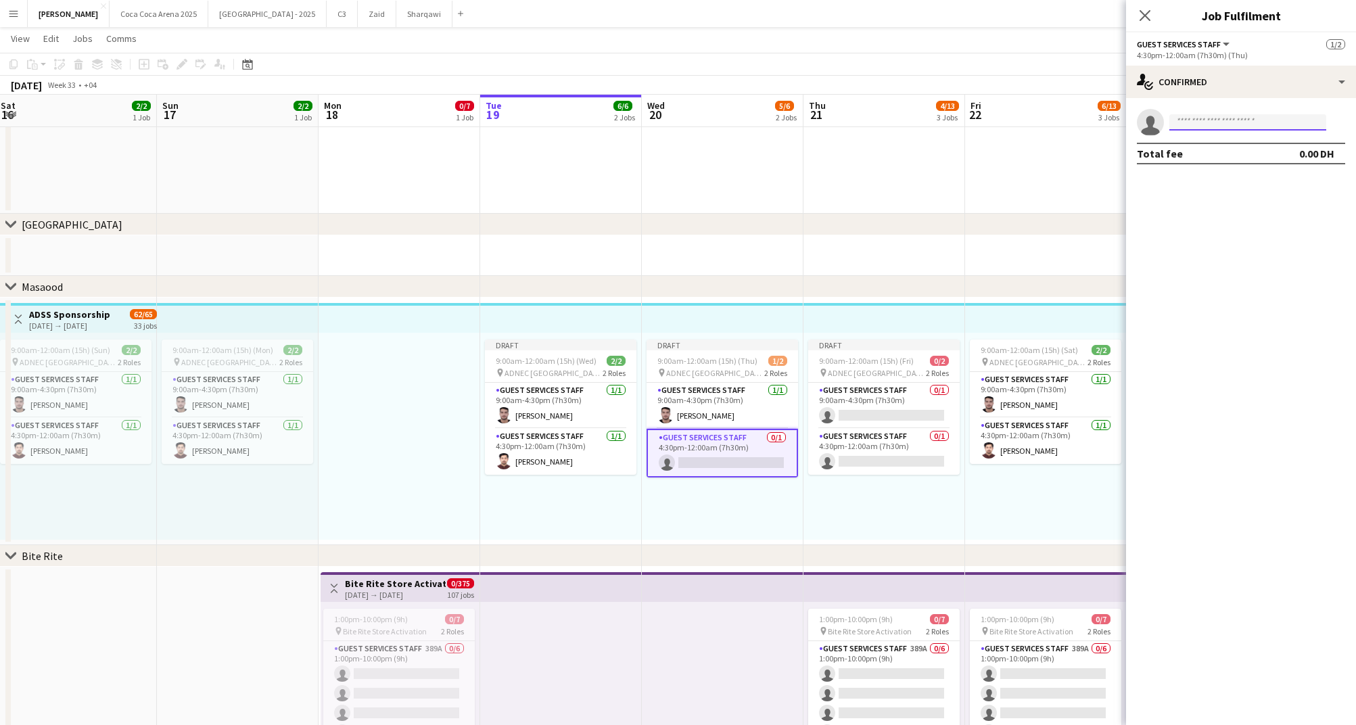
click at [1196, 122] on input at bounding box center [1247, 122] width 157 height 16
type input "**********"
click at [1219, 154] on span "wajidkhann17@gmail.com" at bounding box center [1247, 152] width 135 height 11
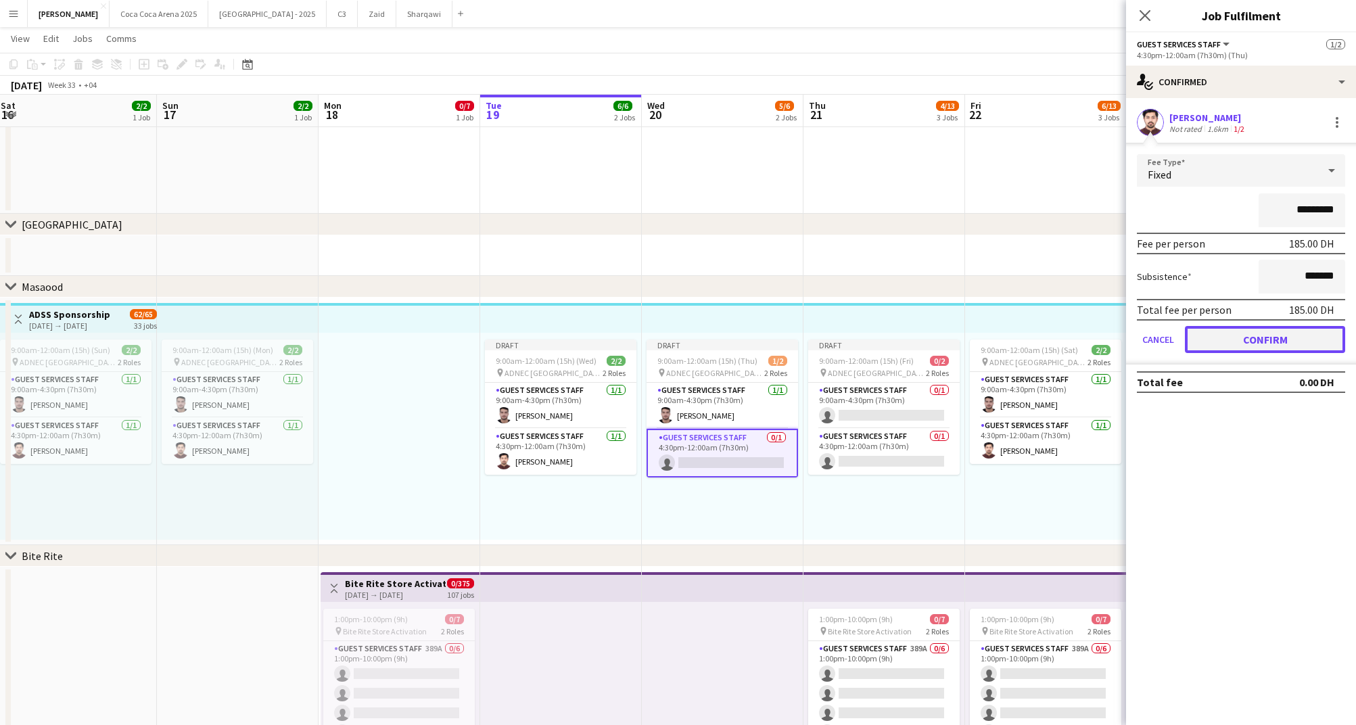
click at [1238, 339] on button "Confirm" at bounding box center [1265, 339] width 160 height 27
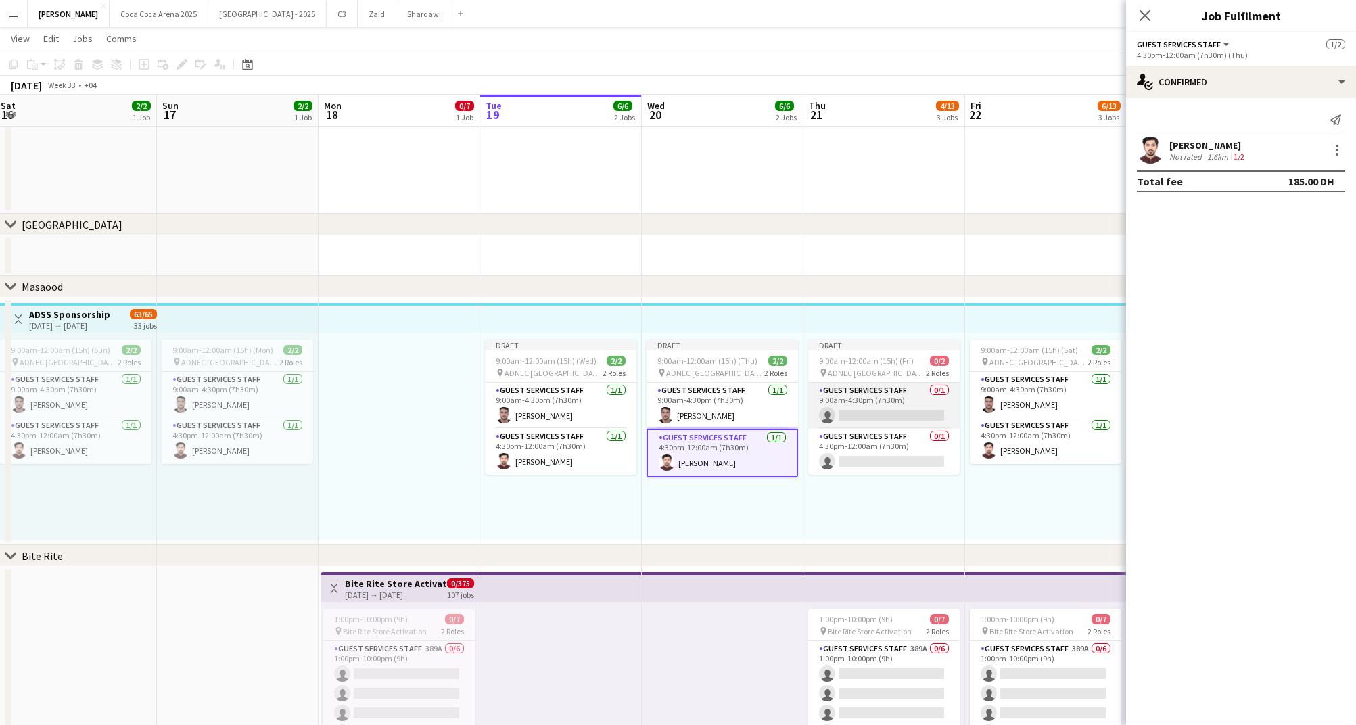
click at [880, 423] on app-card-role "Guest Services Staff 0/1 9:00am-4:30pm (7h30m) single-neutral-actions" at bounding box center [883, 406] width 151 height 46
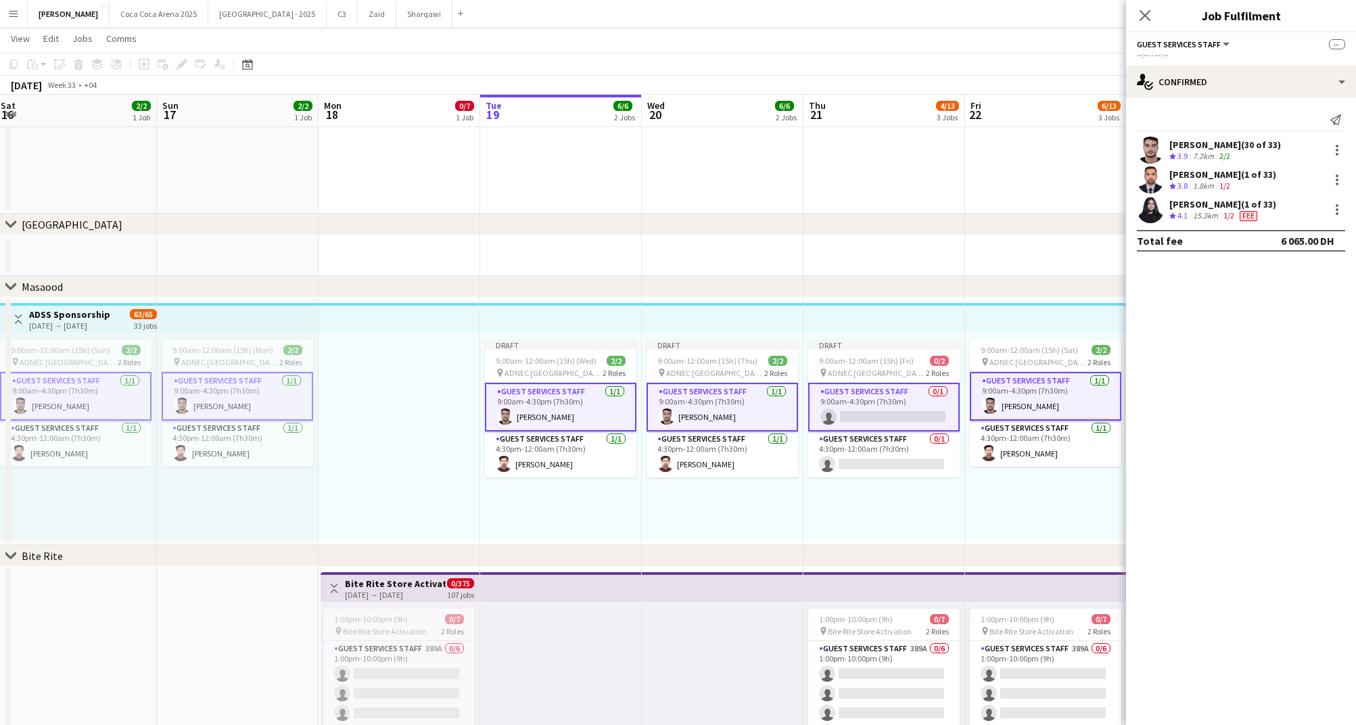
click at [918, 417] on app-card-role "Guest Services Staff 0/1 9:00am-4:30pm (7h30m) single-neutral-actions" at bounding box center [883, 407] width 151 height 49
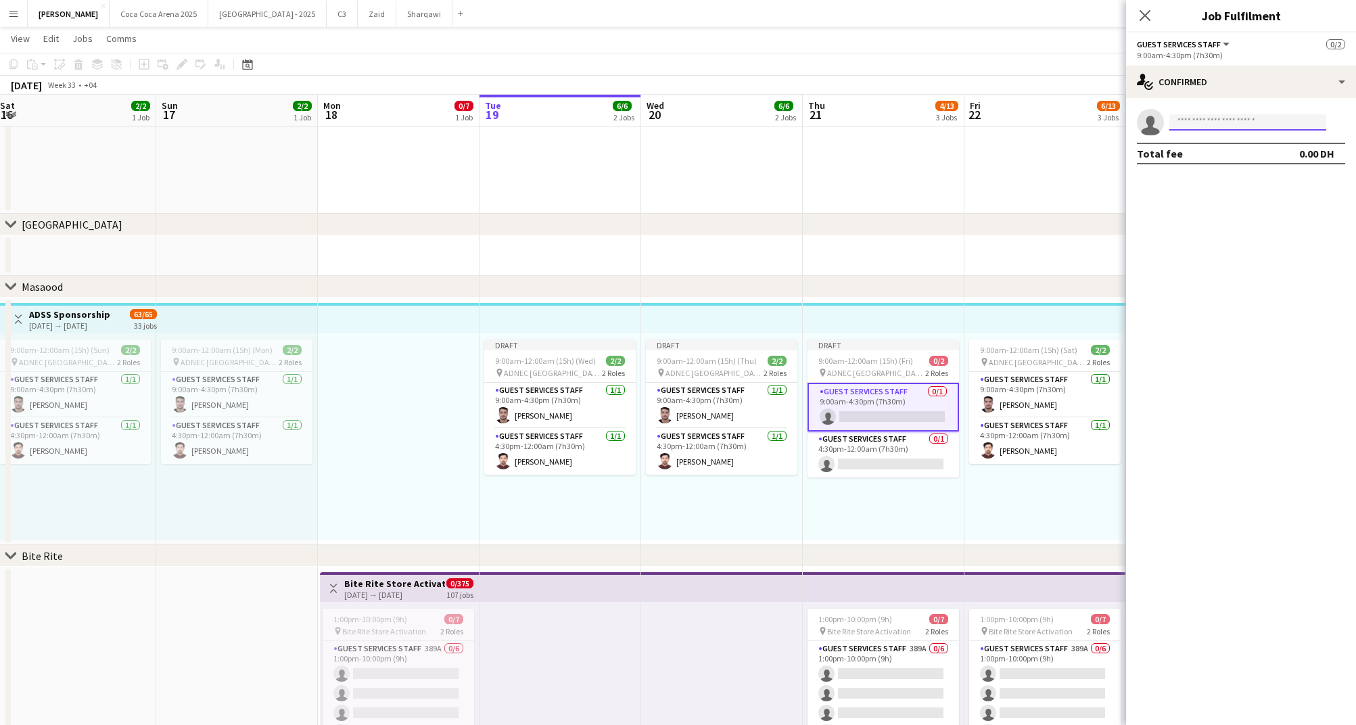
click at [1195, 123] on input at bounding box center [1247, 122] width 157 height 16
type input "*******"
click at [1246, 159] on span "+971559348036" at bounding box center [1247, 163] width 135 height 11
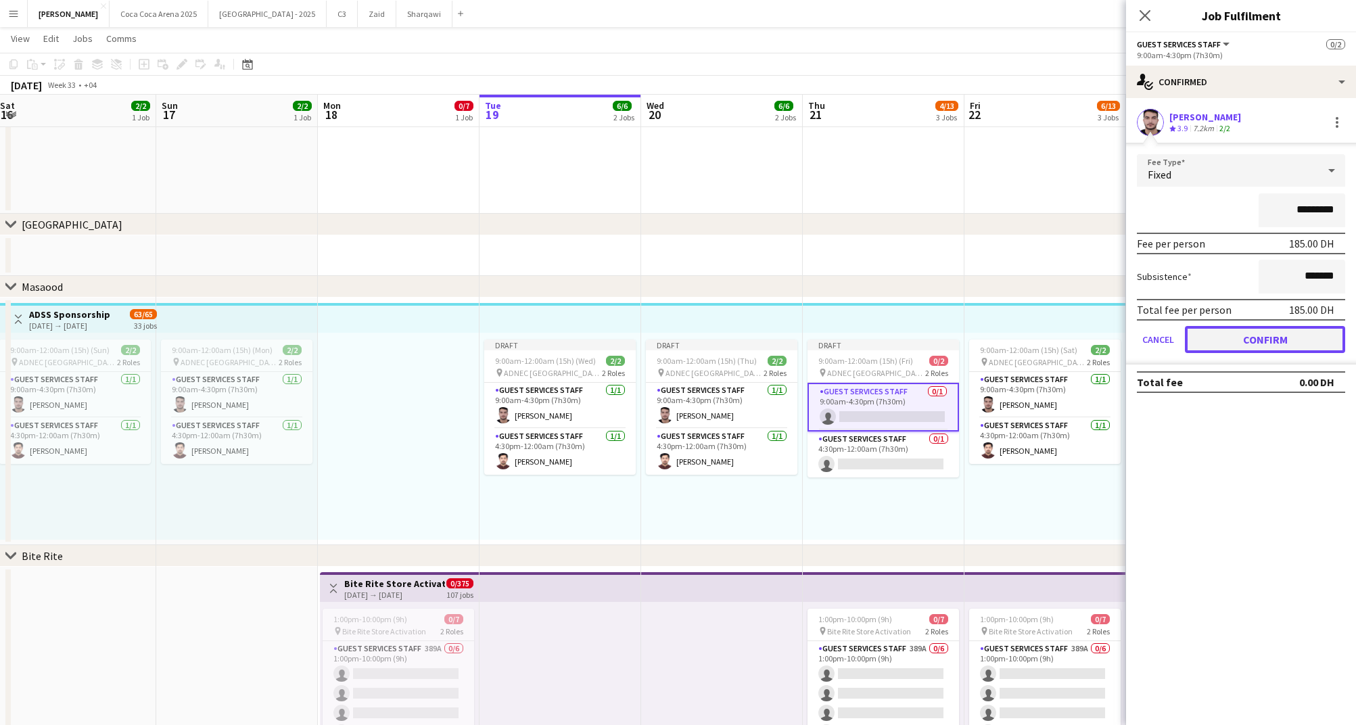
click at [1235, 334] on button "Confirm" at bounding box center [1265, 339] width 160 height 27
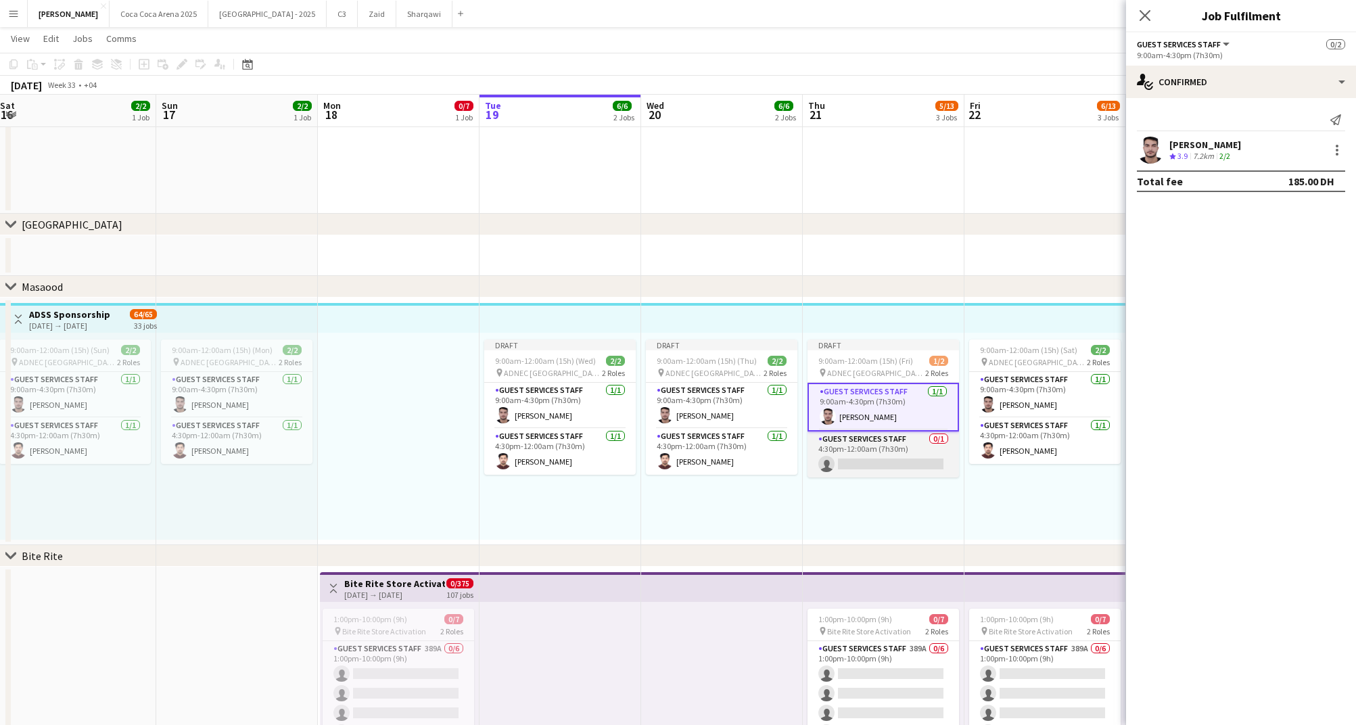
click at [916, 454] on app-card-role "Guest Services Staff 0/1 4:30pm-12:00am (7h30m) single-neutral-actions" at bounding box center [882, 454] width 151 height 46
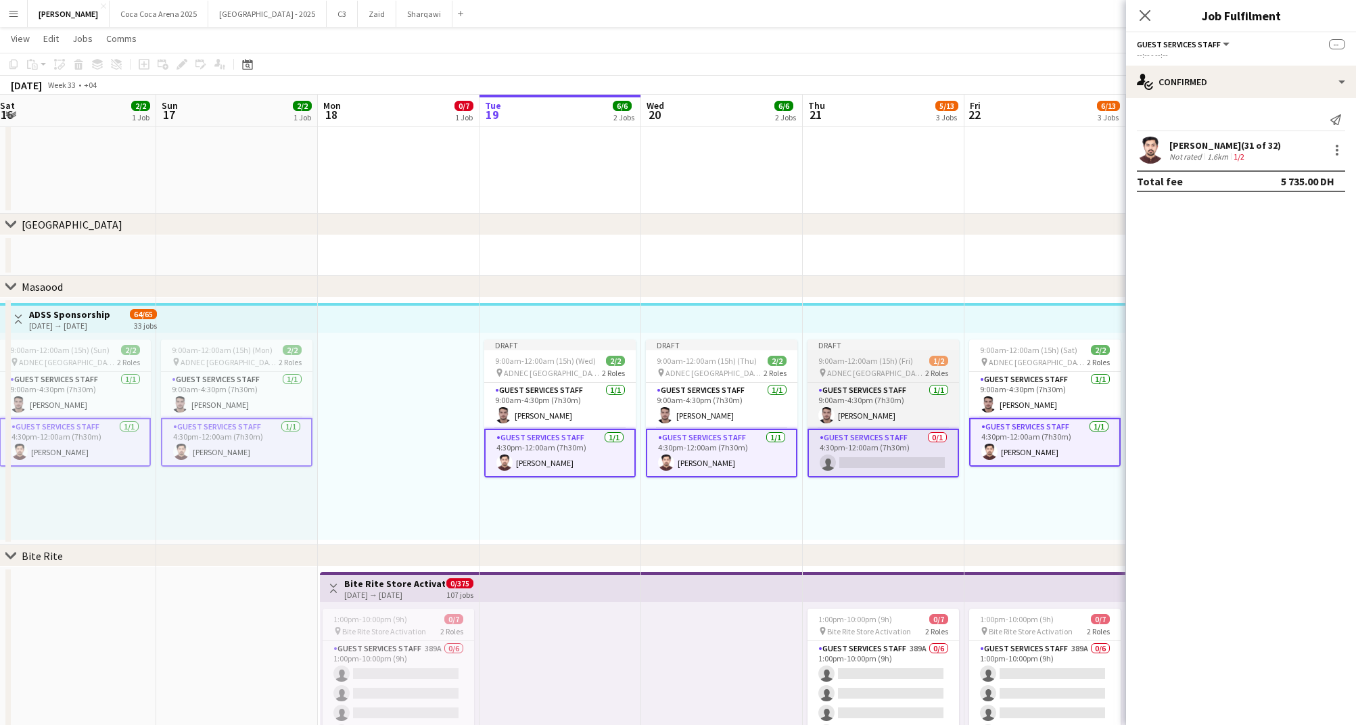
click at [899, 468] on app-card-role "Guest Services Staff 0/1 4:30pm-12:00am (7h30m) single-neutral-actions" at bounding box center [882, 453] width 151 height 49
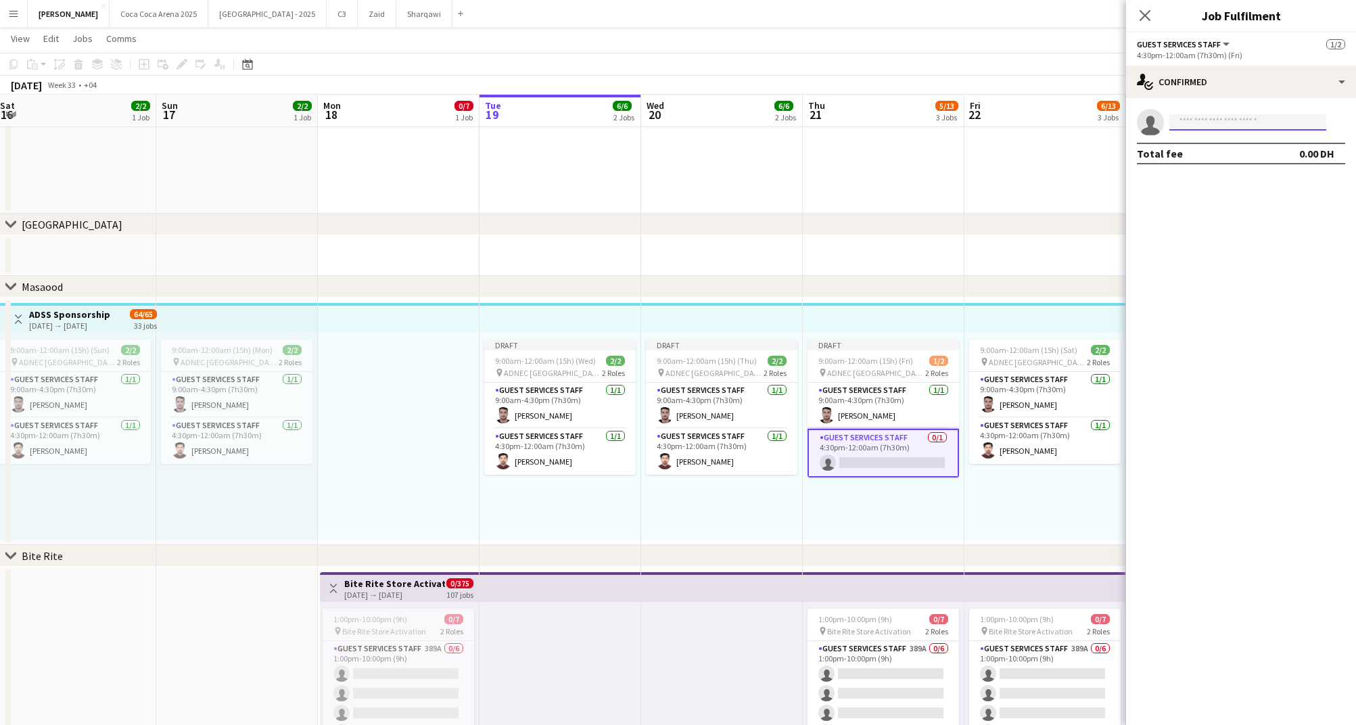
click at [1189, 124] on input at bounding box center [1247, 122] width 157 height 16
type input "**********"
click at [1233, 156] on span "wajidkhann17@gmail.com" at bounding box center [1247, 152] width 135 height 11
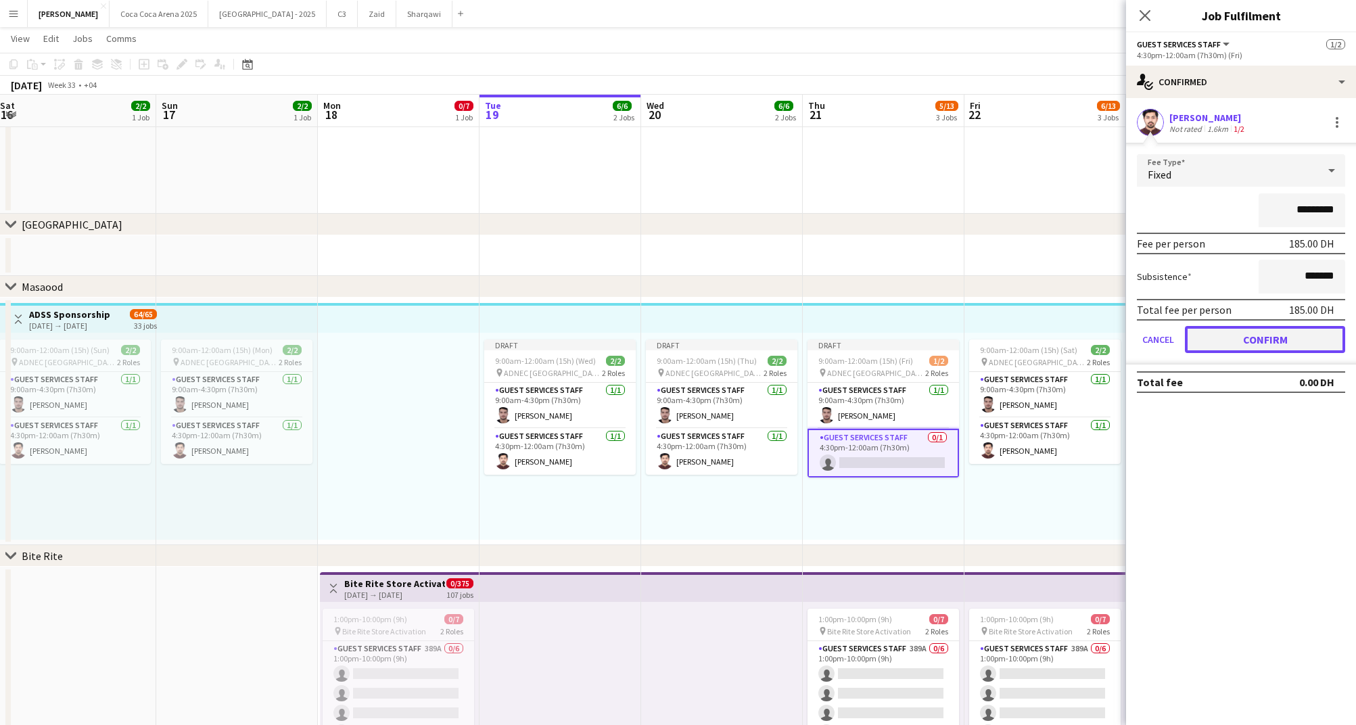
click at [1227, 335] on button "Confirm" at bounding box center [1265, 339] width 160 height 27
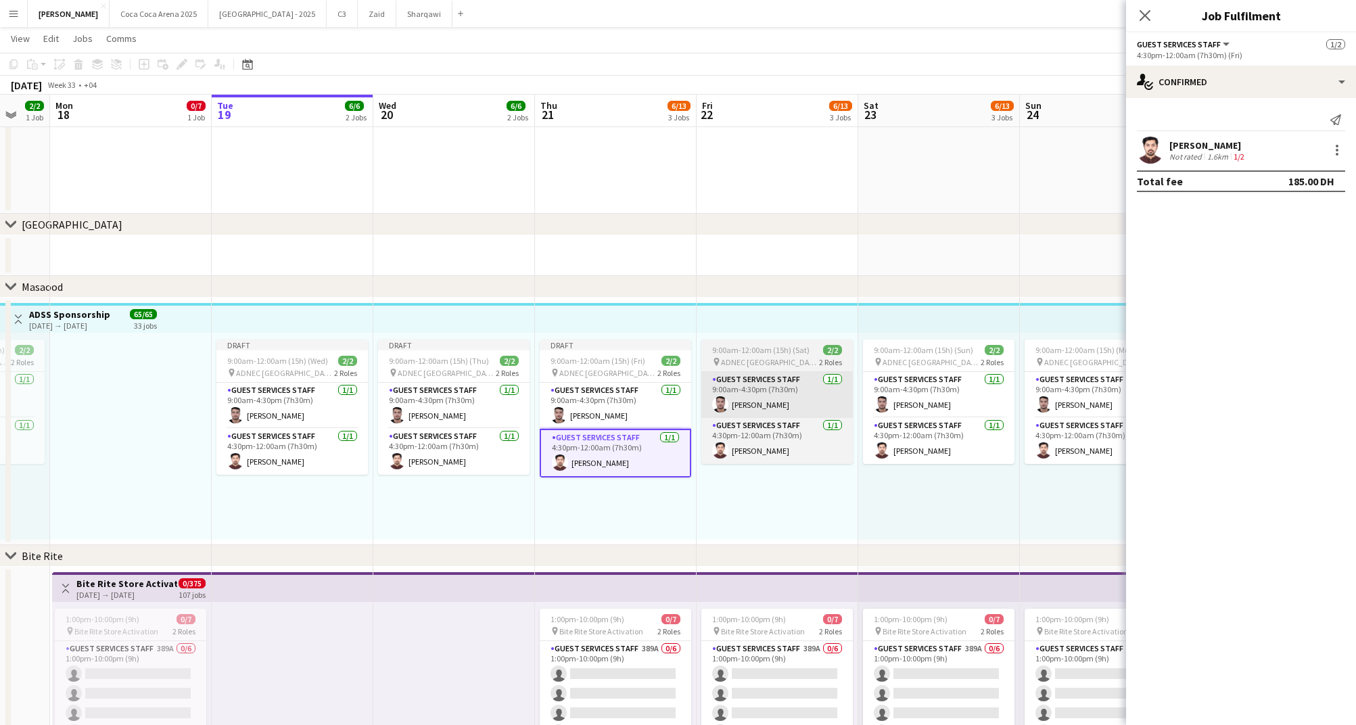
scroll to position [0, 607]
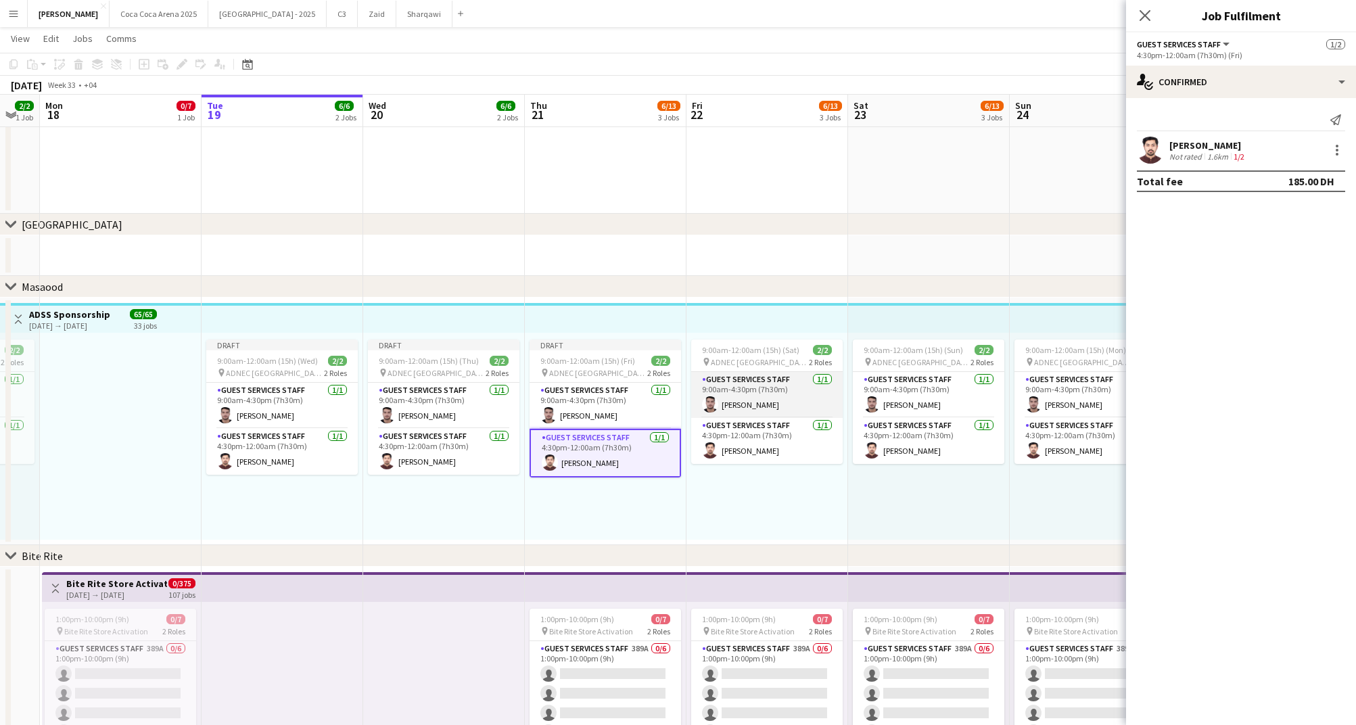
click at [751, 391] on app-card-role "Guest Services Staff 1/1 9:00am-4:30pm (7h30m) Mohammed Alaloul" at bounding box center [766, 395] width 151 height 46
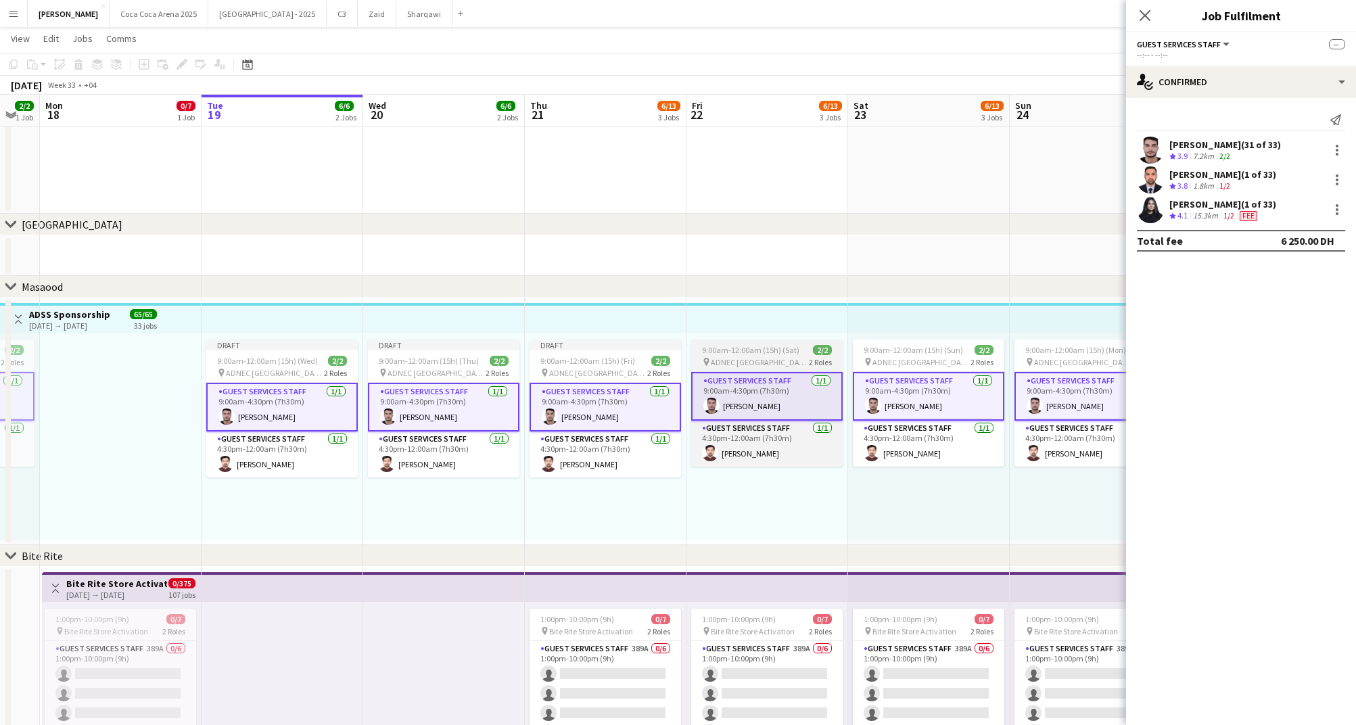
click at [759, 344] on app-job-card "9:00am-12:00am (15h) (Sat) 2/2 pin ADNEC Abu Dhabi 2 Roles Guest Services Staff…" at bounding box center [766, 402] width 151 height 127
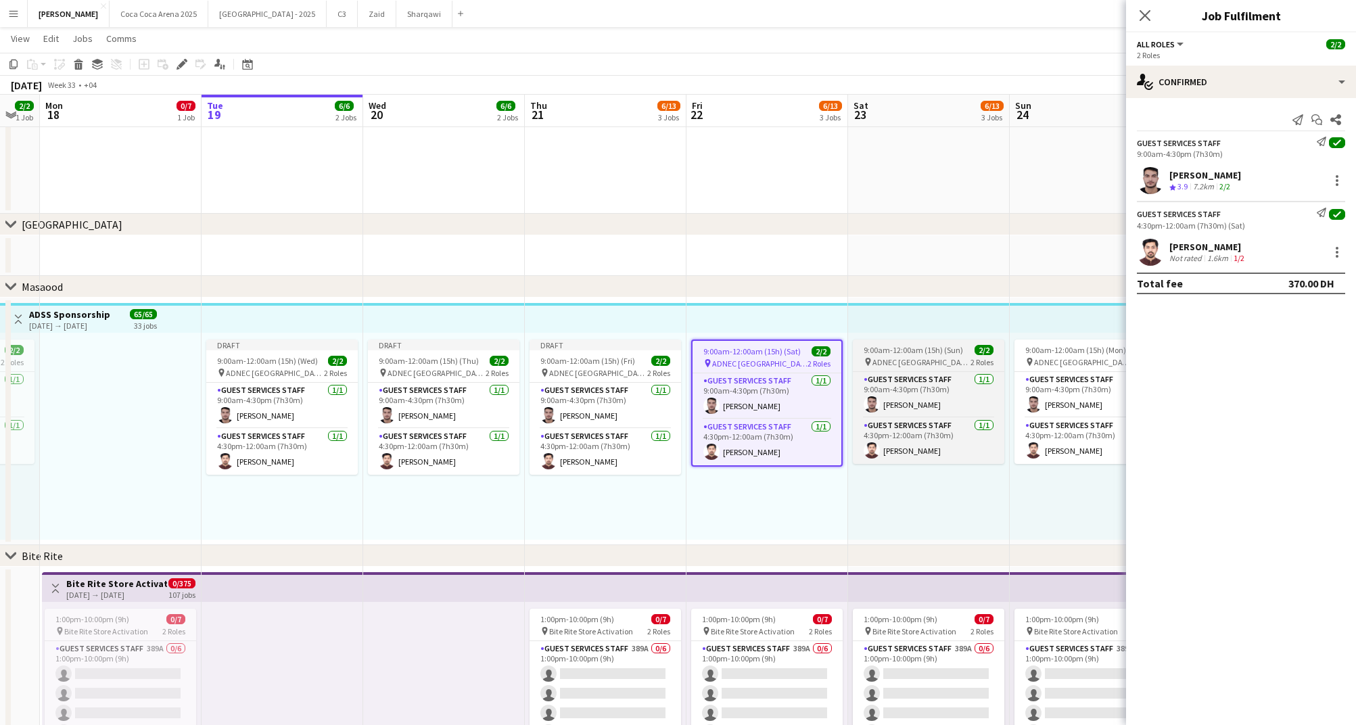
click at [884, 352] on span "9:00am-12:00am (15h) (Sun)" at bounding box center [913, 350] width 99 height 10
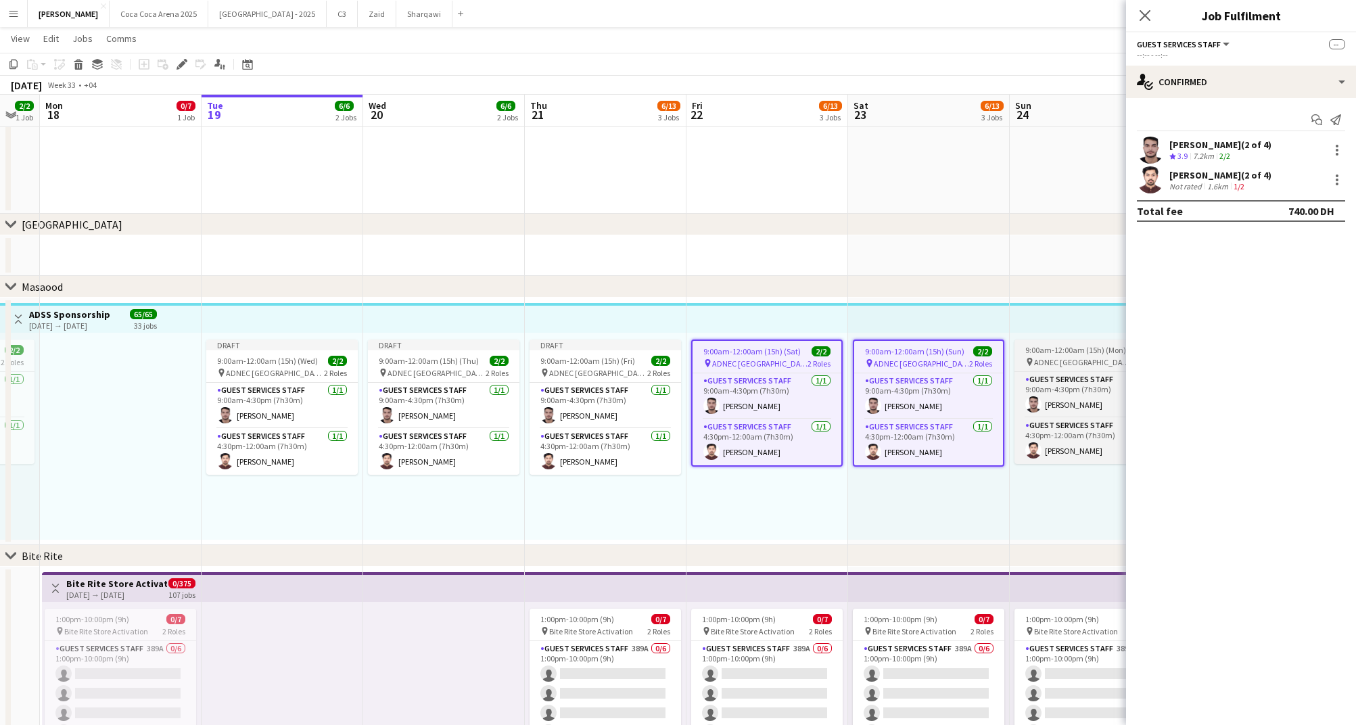
click at [1045, 358] on span "ADNEC [GEOGRAPHIC_DATA]" at bounding box center [1083, 362] width 98 height 10
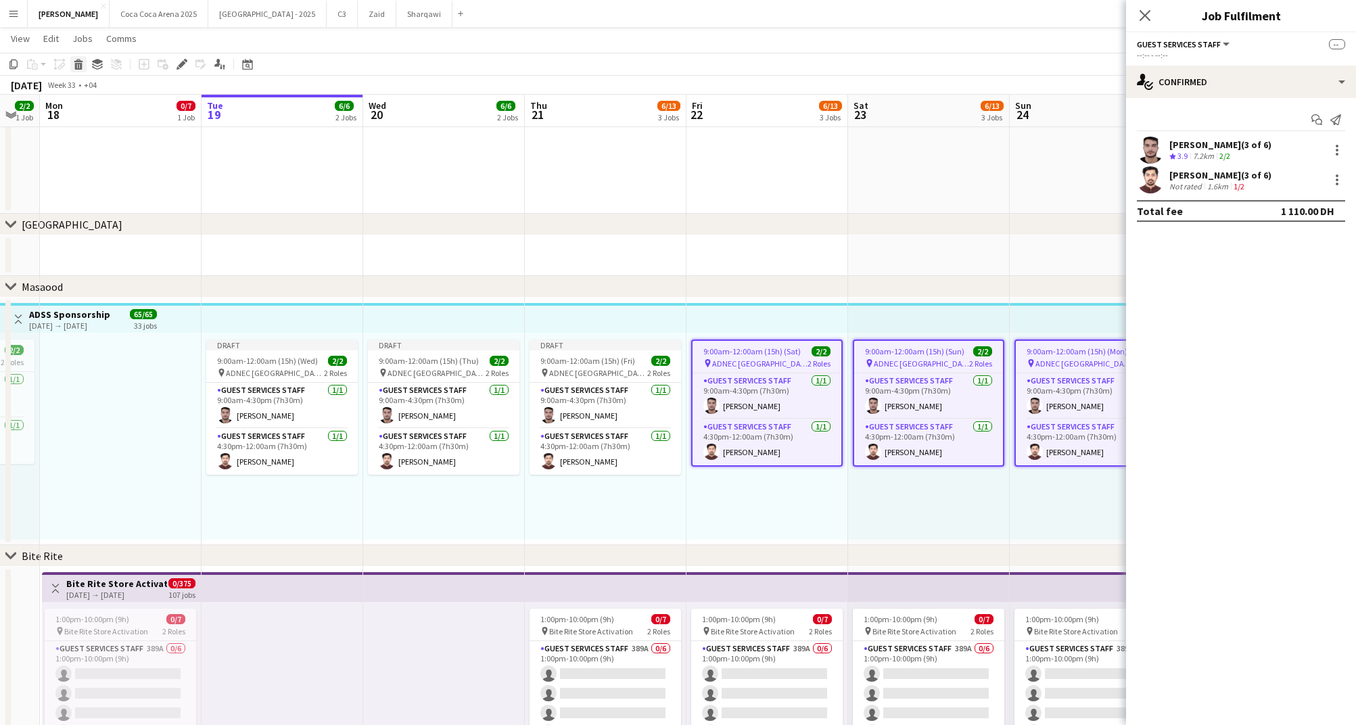
click at [81, 66] on icon at bounding box center [78, 66] width 7 height 7
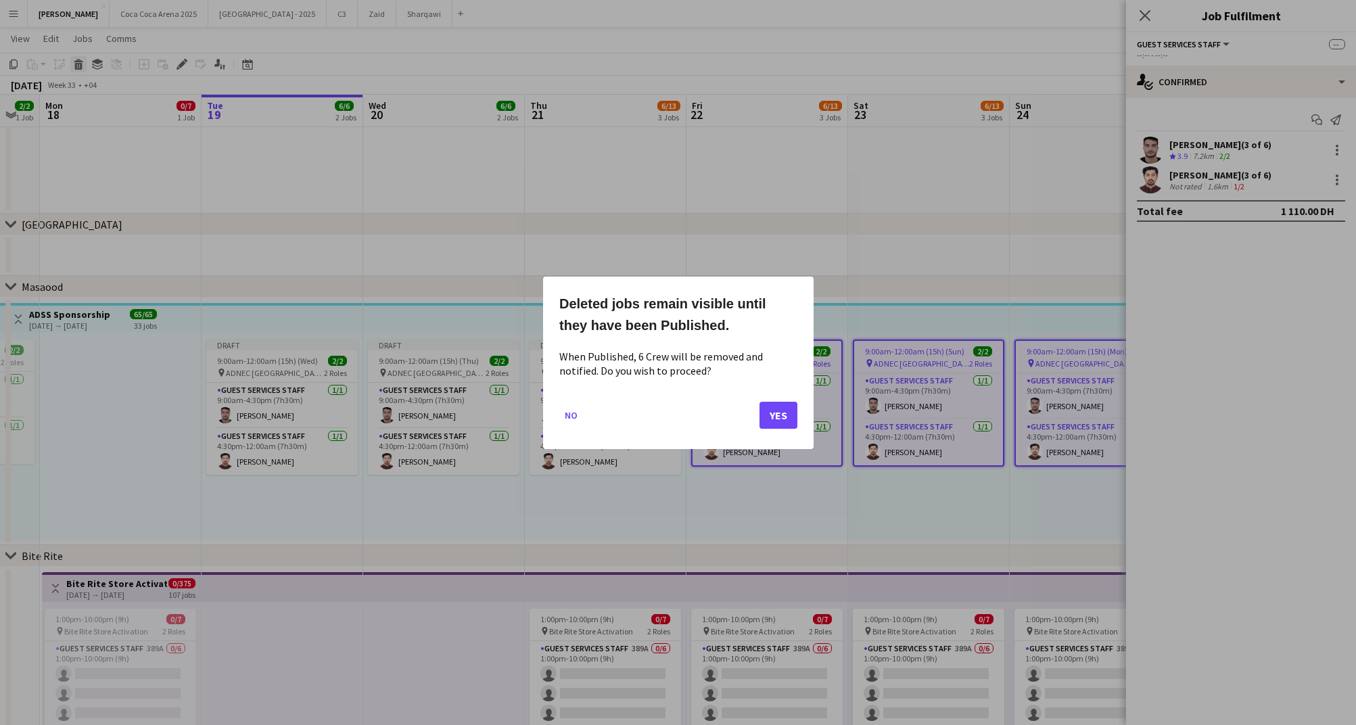
scroll to position [0, 0]
click at [784, 417] on button "Yes" at bounding box center [778, 414] width 38 height 27
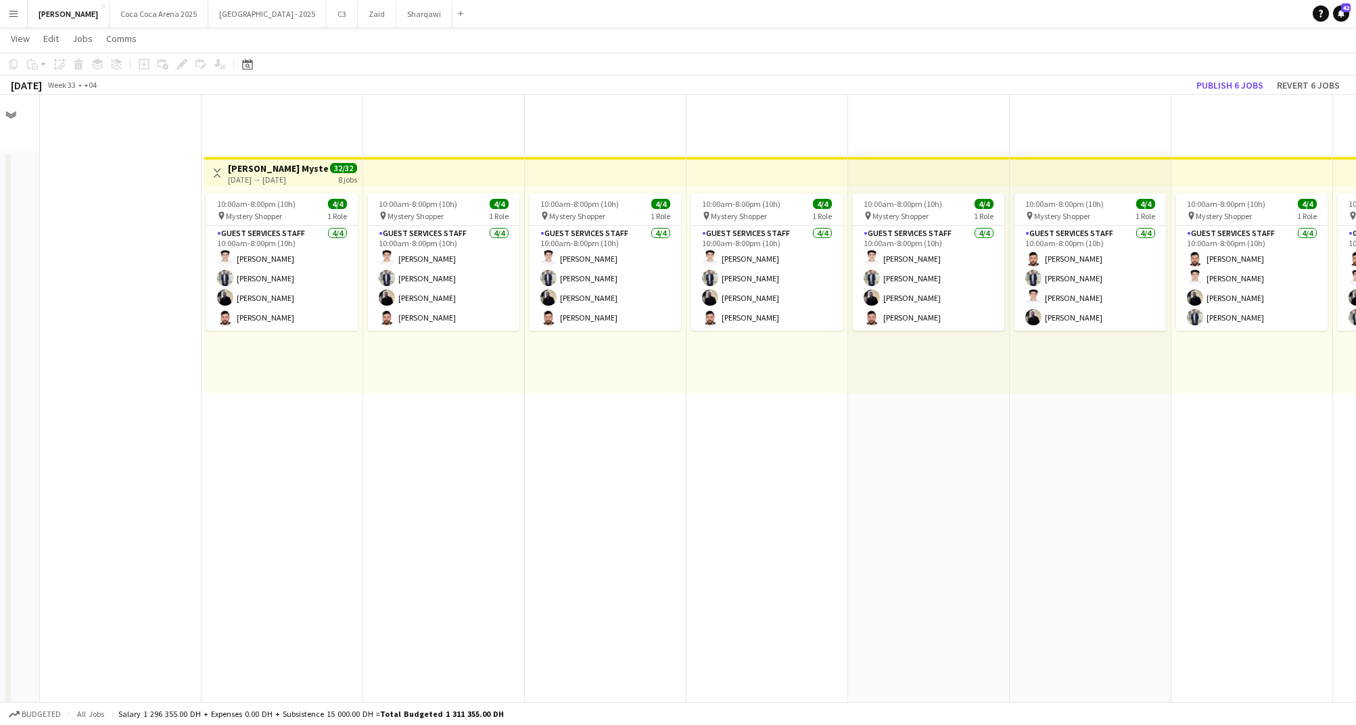
scroll to position [1880, 0]
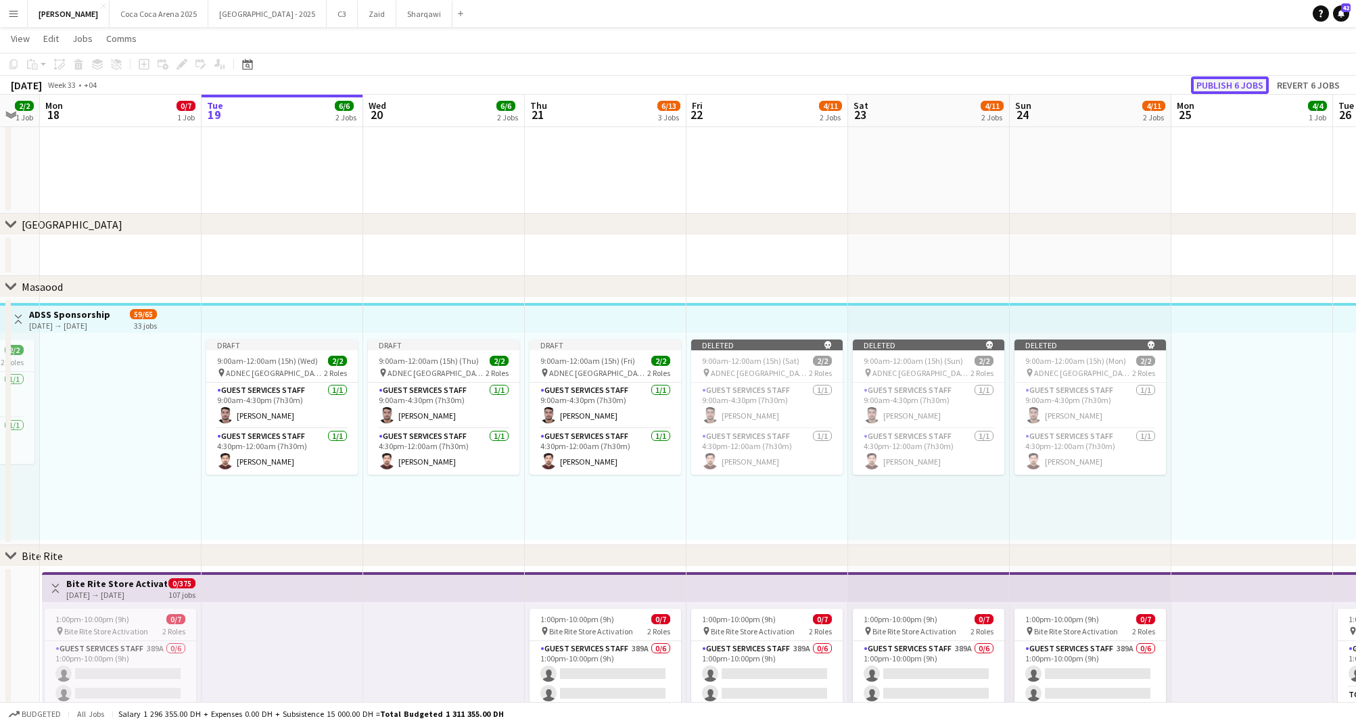
click at [1227, 85] on button "Publish 6 jobs" at bounding box center [1230, 85] width 78 height 18
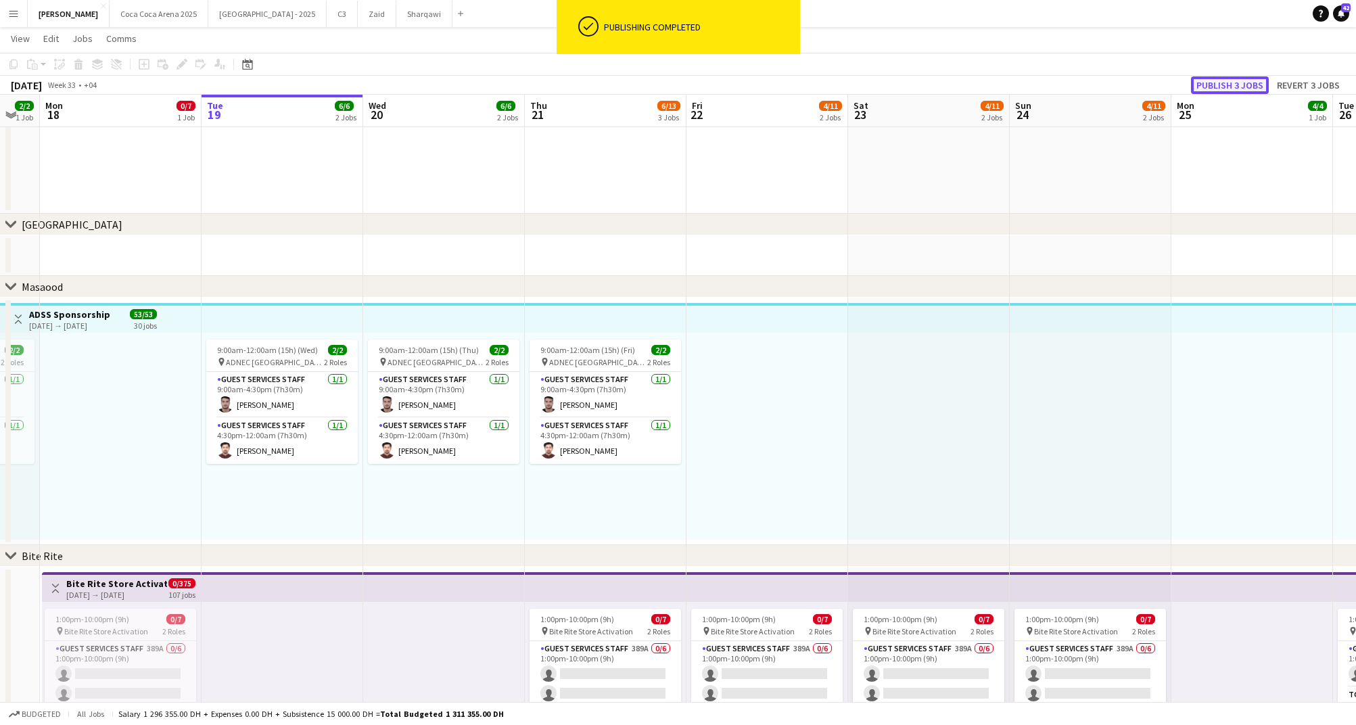
click at [1238, 87] on button "Publish 3 jobs" at bounding box center [1230, 85] width 78 height 18
click at [1227, 81] on button "Publish 3 jobs" at bounding box center [1230, 85] width 78 height 18
click at [1227, 82] on button "Publish 3 jobs" at bounding box center [1230, 85] width 78 height 18
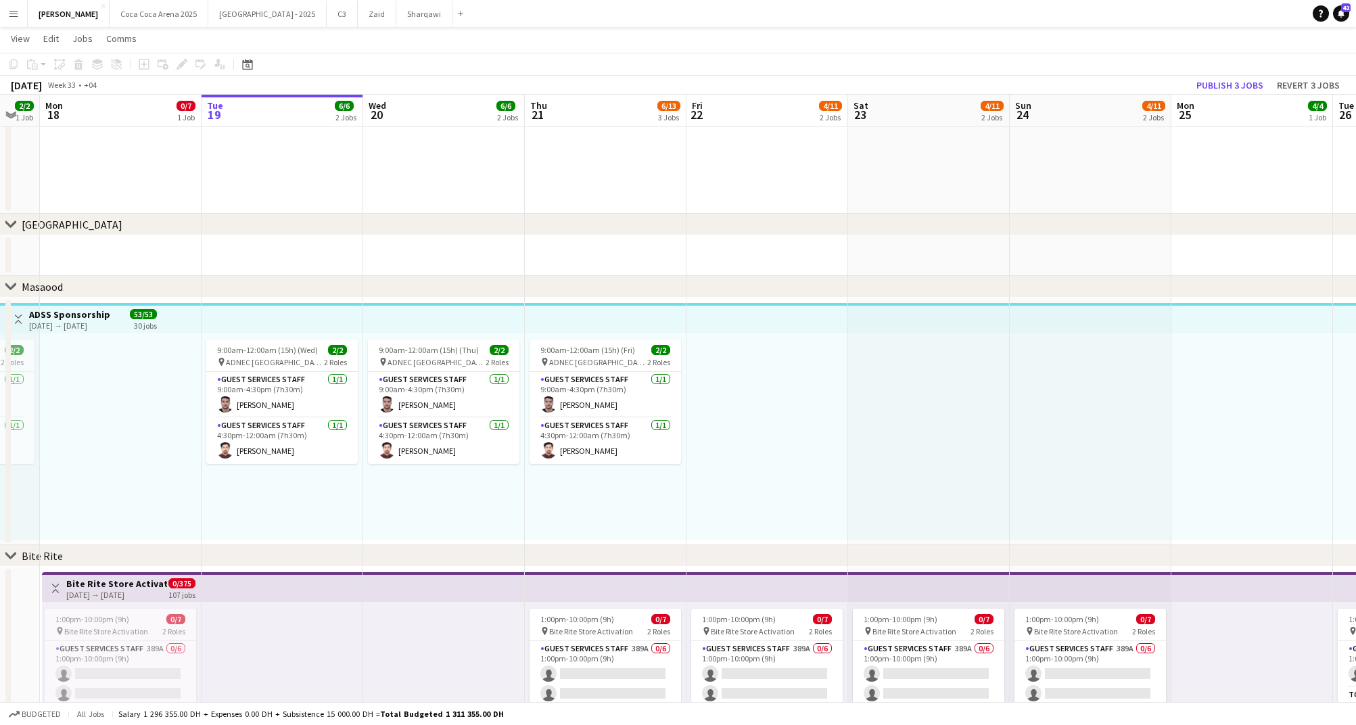
click at [967, 369] on div at bounding box center [929, 436] width 162 height 207
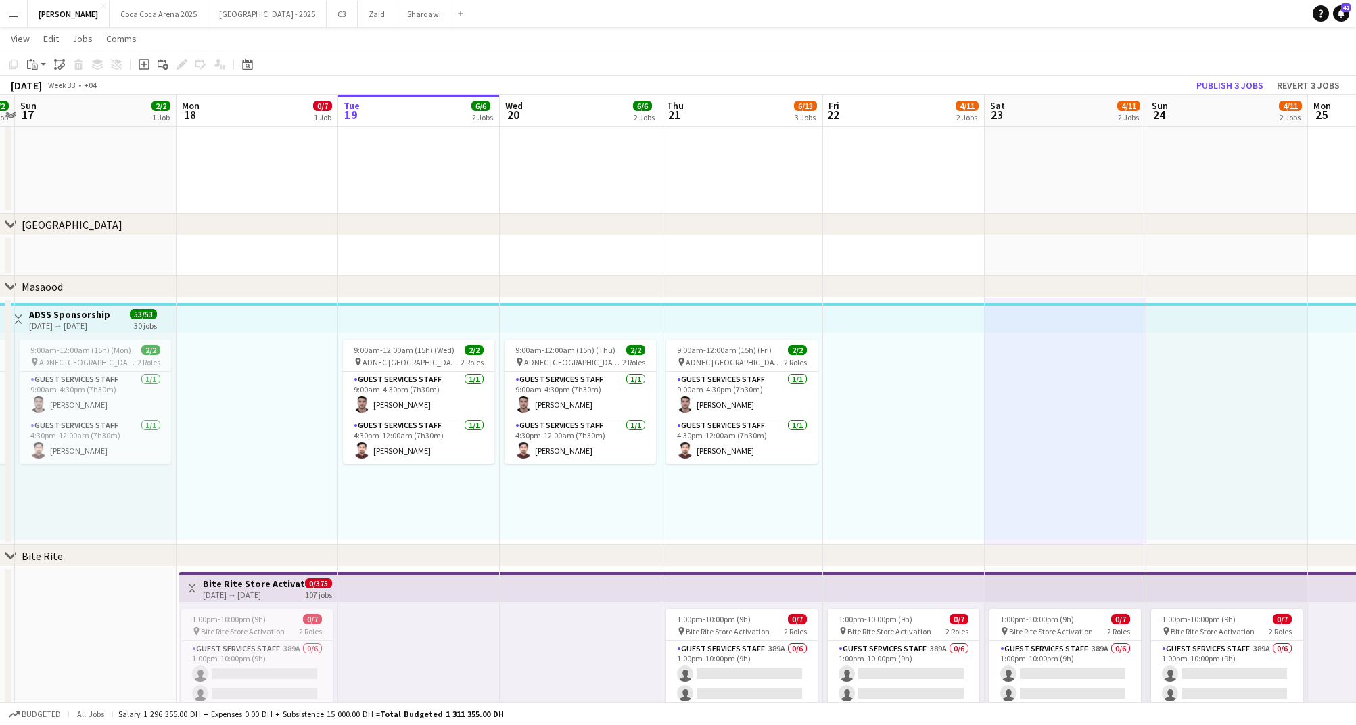
scroll to position [0, 350]
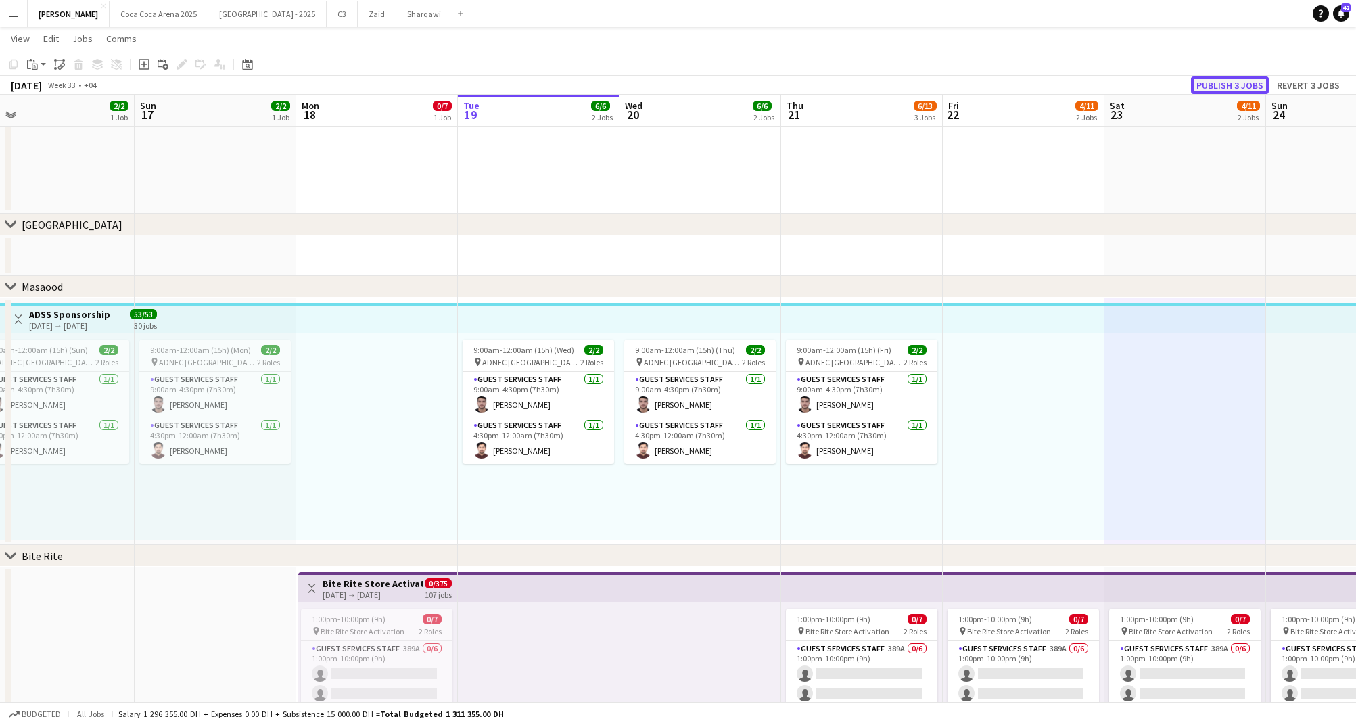
click at [1212, 82] on button "Publish 3 jobs" at bounding box center [1230, 85] width 78 height 18
